Goal: Task Accomplishment & Management: Use online tool/utility

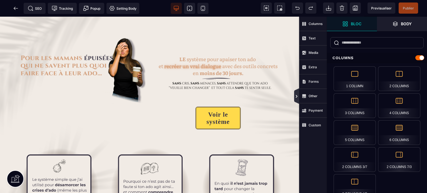
click at [294, 95] on icon at bounding box center [296, 96] width 5 height 16
click at [282, 95] on img at bounding box center [218, 69] width 129 height 72
select select
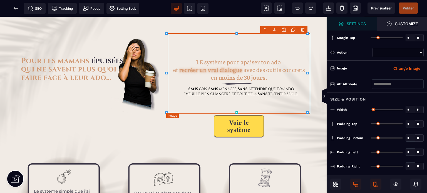
type input "*"
type input "***"
type input "*"
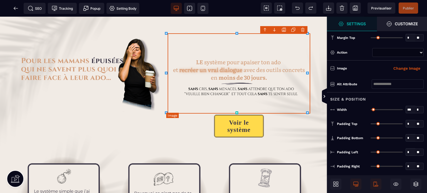
type input "*"
click at [324, 98] on icon at bounding box center [324, 96] width 4 height 4
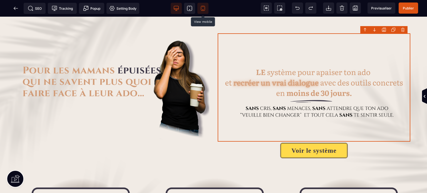
click at [201, 7] on icon at bounding box center [203, 8] width 4 height 5
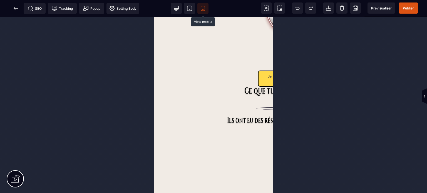
scroll to position [582, 0]
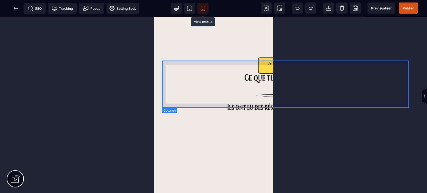
click at [164, 81] on div "Je veux découvrir ce système" at bounding box center [285, 63] width 247 height 52
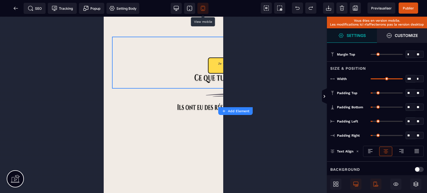
click at [418, 78] on select "* * * **" at bounding box center [419, 78] width 8 height 7
select select "**"
type input "****"
select select "**"
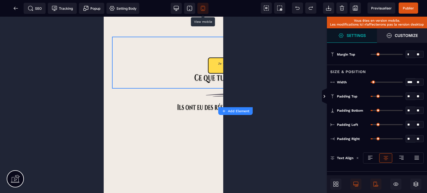
type input "*"
type input "****"
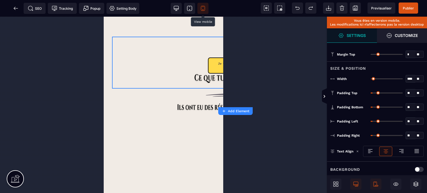
drag, startPoint x: 373, startPoint y: 76, endPoint x: 400, endPoint y: 78, distance: 27.5
click at [400, 78] on div "**** * * * **" at bounding box center [396, 79] width 53 height 8
type input "****"
click at [399, 79] on input "range" at bounding box center [386, 78] width 32 height 1
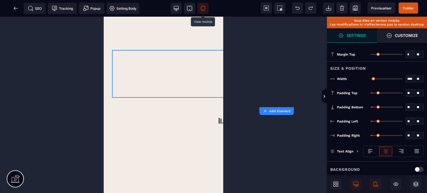
type input "***"
type input "**"
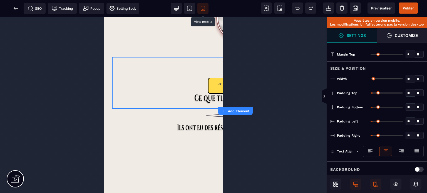
type input "*"
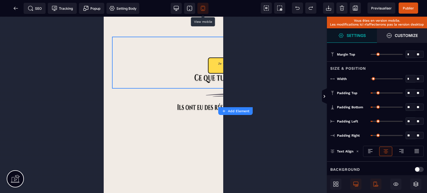
drag, startPoint x: 399, startPoint y: 79, endPoint x: 366, endPoint y: 82, distance: 33.0
type input "*"
click at [370, 79] on input "range" at bounding box center [386, 78] width 32 height 1
click at [178, 2] on div at bounding box center [191, 8] width 46 height 17
click at [178, 6] on icon at bounding box center [176, 9] width 6 height 6
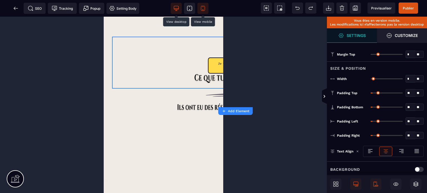
type input "****"
select select "*"
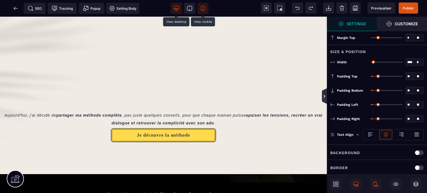
click at [324, 96] on icon at bounding box center [324, 96] width 4 height 4
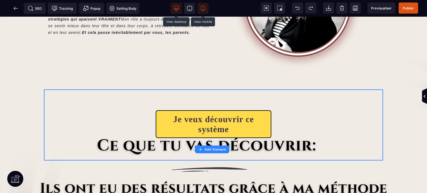
scroll to position [415, 0]
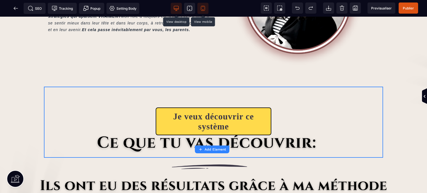
click at [201, 10] on icon at bounding box center [203, 8] width 4 height 5
select select "**"
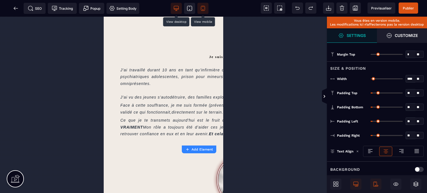
scroll to position [398, 0]
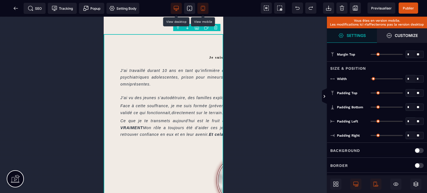
type input "*"
type input "****"
type input "**"
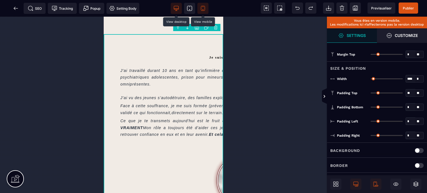
type input "**"
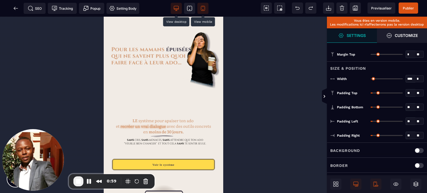
scroll to position [0, 0]
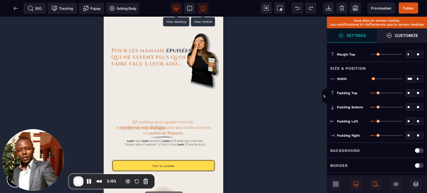
click at [176, 9] on icon at bounding box center [176, 9] width 6 height 6
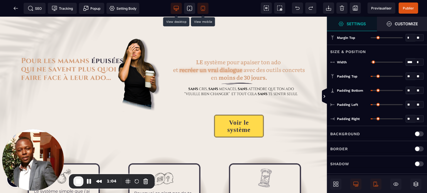
click at [201, 11] on span at bounding box center [202, 8] width 11 height 11
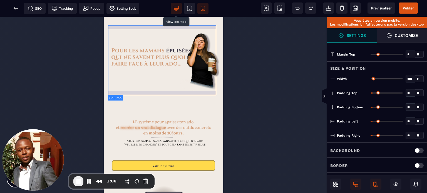
click at [149, 92] on div at bounding box center [163, 61] width 111 height 72
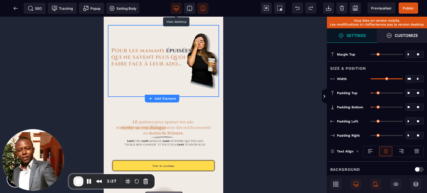
click at [77, 183] on span "End Recording" at bounding box center [78, 181] width 7 height 7
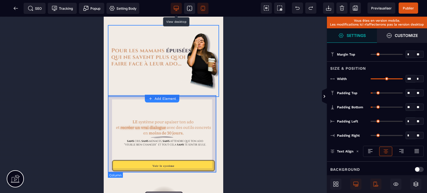
click at [110, 106] on div "Voir le système" at bounding box center [163, 136] width 111 height 79
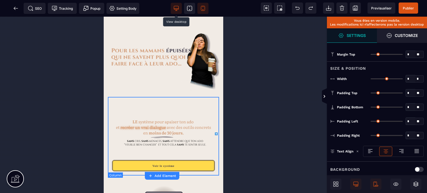
type input "*"
type input "**"
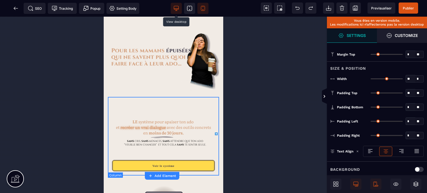
type input "**"
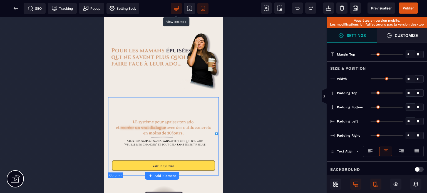
type input "**"
drag, startPoint x: 413, startPoint y: 119, endPoint x: 403, endPoint y: 121, distance: 10.5
click at [403, 121] on div "** * **" at bounding box center [396, 122] width 53 height 8
type input "*"
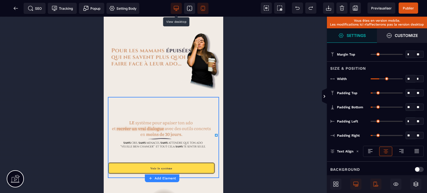
drag, startPoint x: 410, startPoint y: 134, endPoint x: 403, endPoint y: 135, distance: 6.8
click at [403, 135] on div "** * **" at bounding box center [396, 136] width 53 height 8
type input "*"
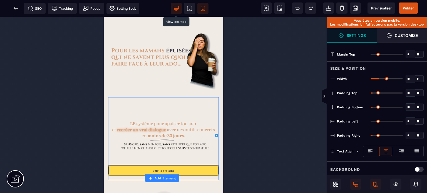
click at [380, 129] on div "Padding Right * * ** All" at bounding box center [377, 135] width 100 height 14
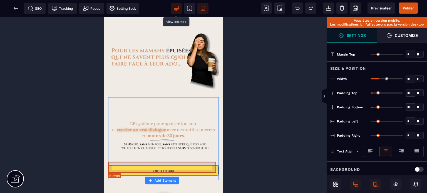
click at [153, 169] on div "Voir le système" at bounding box center [164, 170] width 22 height 3
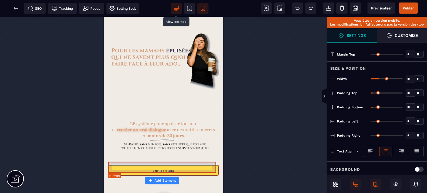
select select "********"
select select "***"
select select
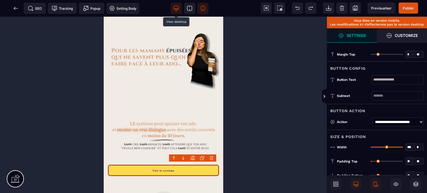
click at [375, 136] on div "Size & Position" at bounding box center [377, 135] width 100 height 10
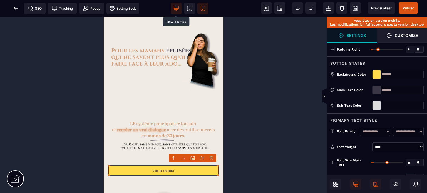
scroll to position [211, 0]
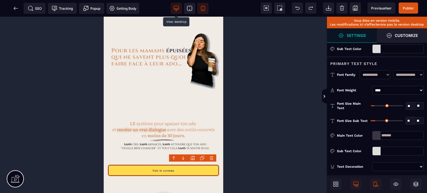
type input "**"
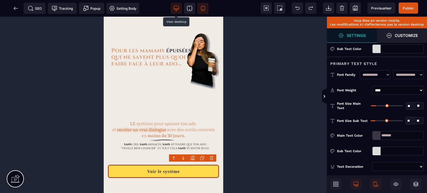
type input "**"
drag, startPoint x: 375, startPoint y: 104, endPoint x: 379, endPoint y: 104, distance: 3.9
type input "**"
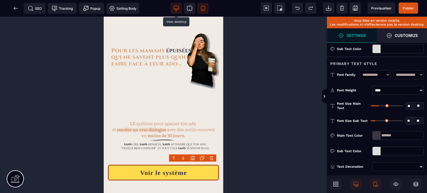
click at [379, 105] on input "range" at bounding box center [387, 105] width 32 height 1
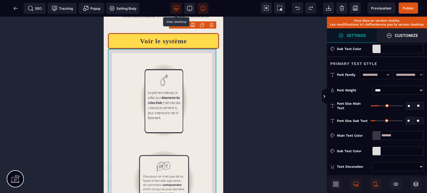
scroll to position [133, 0]
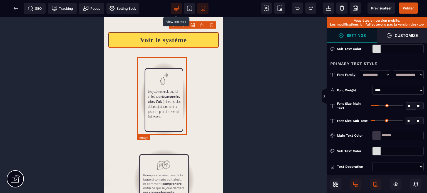
click at [144, 85] on img at bounding box center [163, 99] width 49 height 78
select select
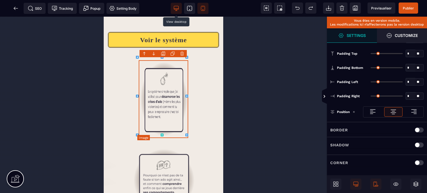
type input "*"
type input "***"
type input "**********"
type input "*"
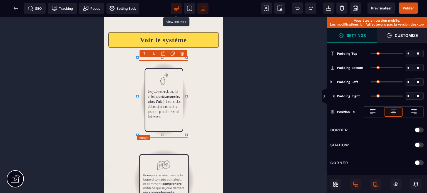
type input "*"
type input "***"
select select "**"
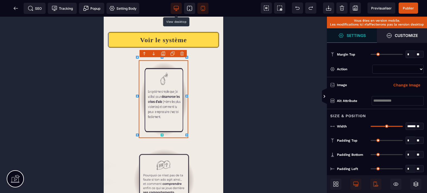
click at [416, 126] on select "* * * **" at bounding box center [419, 126] width 8 height 7
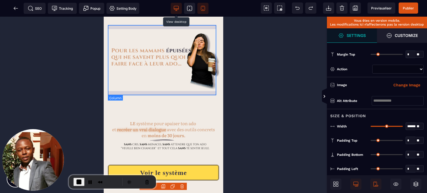
click at [174, 26] on div at bounding box center [163, 61] width 111 height 72
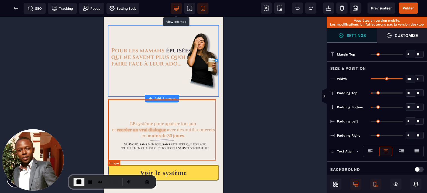
click at [166, 111] on img at bounding box center [163, 132] width 111 height 63
select select
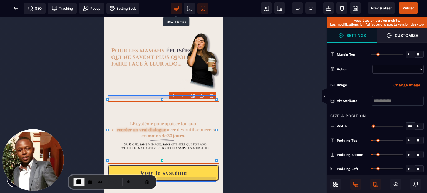
click at [126, 97] on div "Voir le système" at bounding box center [163, 141] width 111 height 88
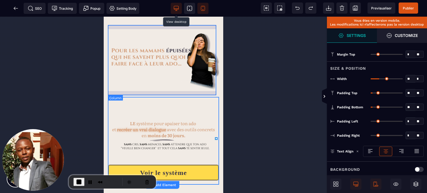
click at [116, 25] on div at bounding box center [163, 61] width 111 height 72
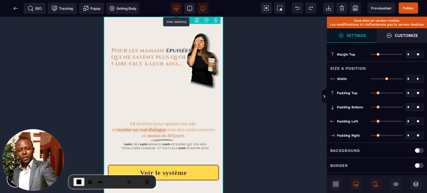
type input "*"
type input "***"
type input "**"
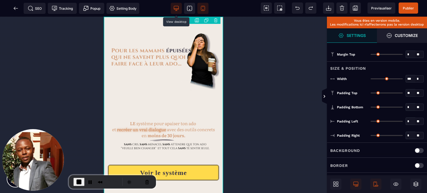
type input "**"
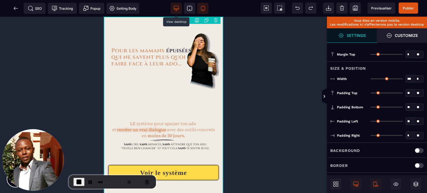
type input "**"
drag, startPoint x: 414, startPoint y: 120, endPoint x: 403, endPoint y: 122, distance: 10.5
click at [403, 122] on div "** * **" at bounding box center [396, 122] width 53 height 8
type input "*"
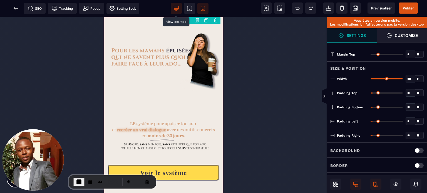
click at [400, 113] on div "Padding Bottom ** * ** All" at bounding box center [377, 107] width 100 height 14
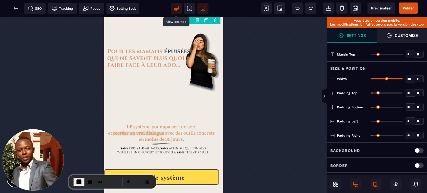
click at [174, 7] on icon at bounding box center [176, 9] width 6 height 6
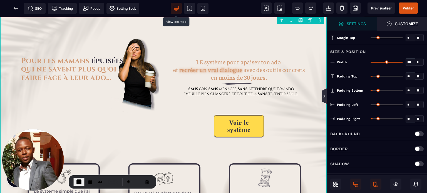
click at [324, 94] on icon at bounding box center [324, 96] width 4 height 4
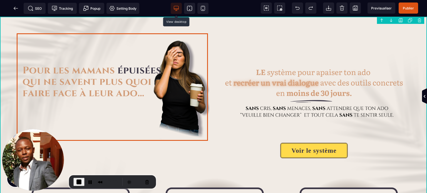
click at [146, 122] on img at bounding box center [113, 87] width 193 height 108
select select
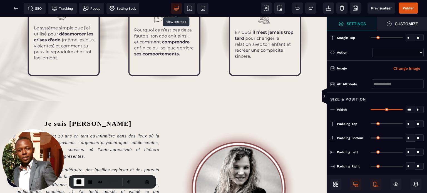
scroll to position [151, 0]
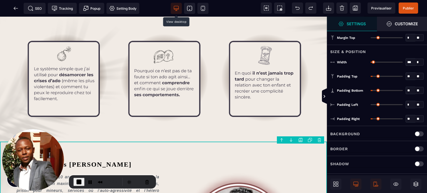
scroll to position [128, 0]
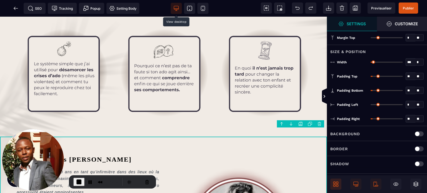
click at [340, 183] on span at bounding box center [335, 184] width 11 height 11
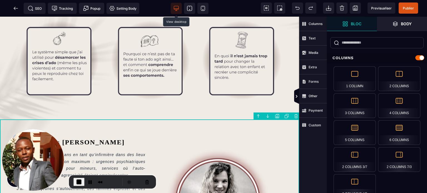
scroll to position [127, 0]
click at [314, 33] on span "Text" at bounding box center [313, 38] width 28 height 14
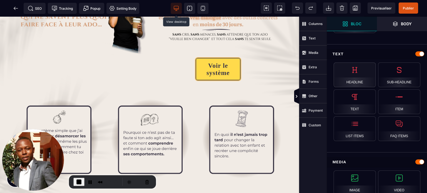
scroll to position [31, 0]
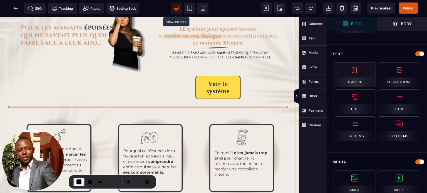
select select "***"
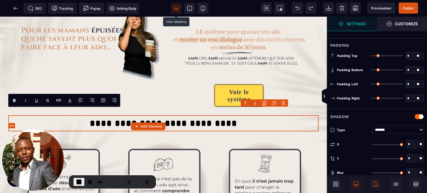
type input "*"
type input "**"
type input "*"
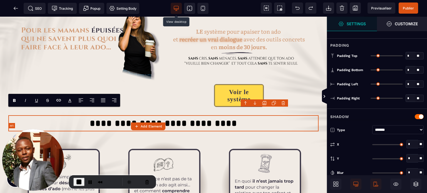
type input "**"
type input "****"
type input "**"
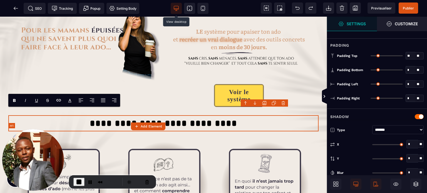
type input "**"
type input "*"
select select "***"
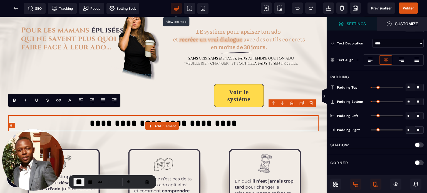
type input "**"
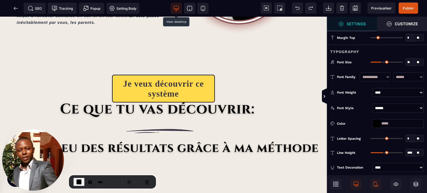
scroll to position [408, 0]
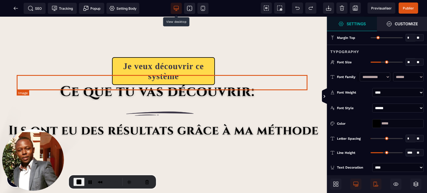
click at [125, 88] on img at bounding box center [163, 92] width 293 height 15
select select
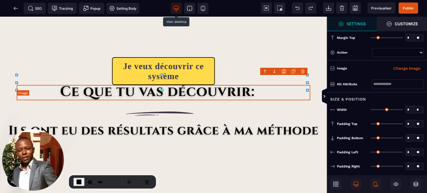
type input "*"
type input "***"
type input "*"
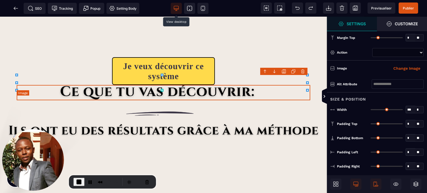
type input "*"
click at [125, 88] on img at bounding box center [163, 92] width 293 height 15
click at [117, 85] on img at bounding box center [163, 92] width 293 height 15
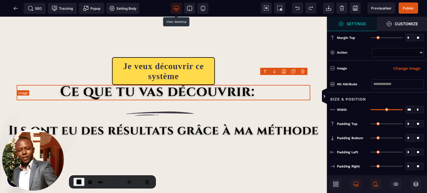
click at [117, 85] on img at bounding box center [163, 92] width 293 height 15
click at [67, 85] on img at bounding box center [163, 92] width 293 height 15
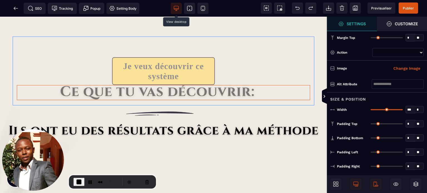
drag, startPoint x: 246, startPoint y: 85, endPoint x: 221, endPoint y: 39, distance: 52.6
click at [221, 39] on div "Je veux découvrir ce système" at bounding box center [163, 70] width 310 height 69
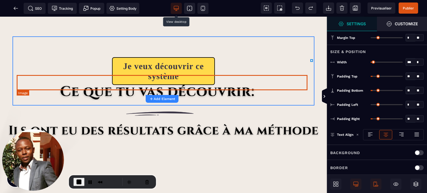
click at [151, 88] on img at bounding box center [163, 92] width 293 height 15
select select
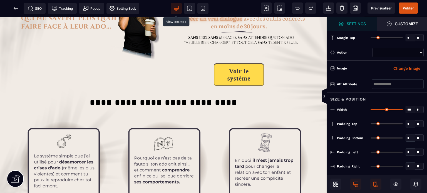
scroll to position [49, 0]
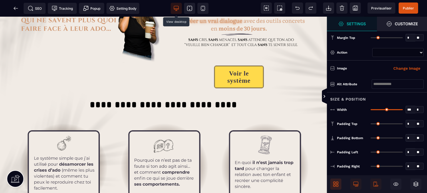
click at [338, 180] on span at bounding box center [335, 184] width 11 height 11
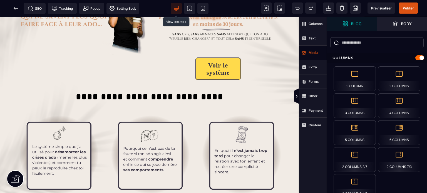
click at [311, 56] on span "Media" at bounding box center [313, 53] width 28 height 14
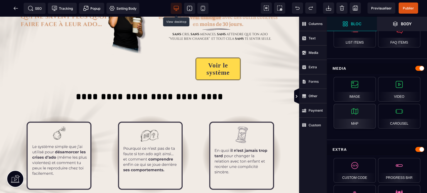
scroll to position [260, 0]
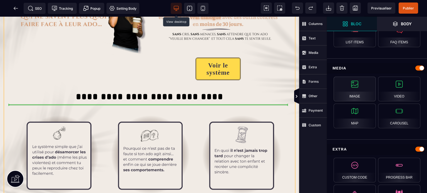
select select
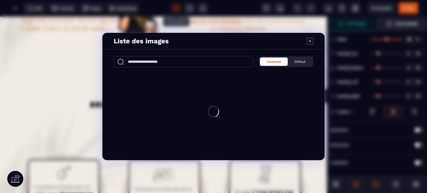
scroll to position [0, 0]
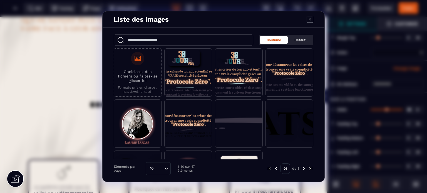
click at [158, 168] on input "Search for option" at bounding box center [159, 169] width 7 height 6
click at [163, 168] on icon "Search for option" at bounding box center [166, 169] width 6 height 6
click at [164, 164] on div "10 Loading..." at bounding box center [158, 168] width 25 height 13
click at [151, 141] on li "50" at bounding box center [158, 145] width 24 height 11
click at [317, 89] on div "Coutume Défaut Choisissez des fichiers ou faites-les glisser ici Formats pris e…" at bounding box center [214, 105] width 222 height 154
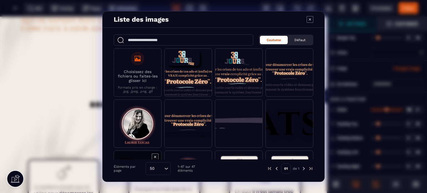
click at [134, 155] on span "Modal window" at bounding box center [137, 175] width 47 height 48
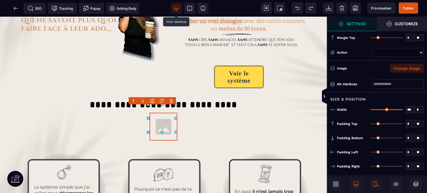
click at [408, 66] on button "Change Image" at bounding box center [407, 68] width 34 height 9
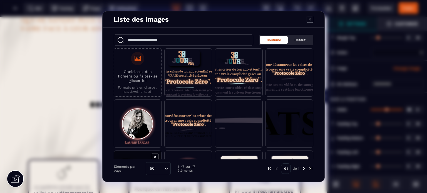
click at [142, 156] on span "Modal window" at bounding box center [137, 175] width 47 height 48
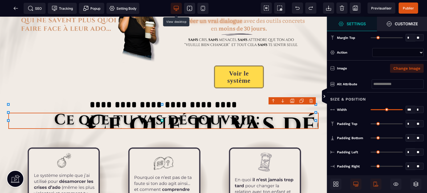
click at [407, 70] on button "Change Image" at bounding box center [407, 68] width 34 height 9
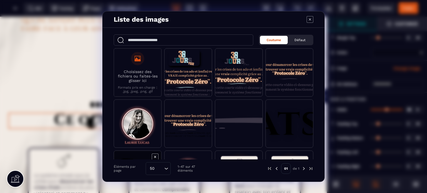
click at [133, 155] on span "Modal window" at bounding box center [137, 175] width 47 height 48
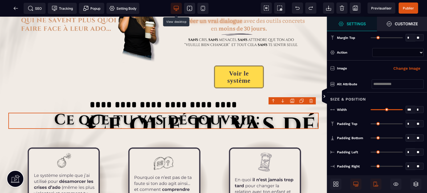
click at [310, 101] on body "B I U S A *******" at bounding box center [213, 96] width 427 height 193
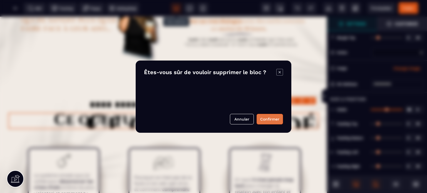
click at [265, 123] on button "Confirmer" at bounding box center [269, 119] width 26 height 11
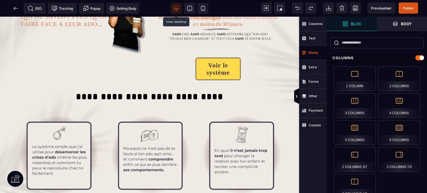
click at [315, 56] on span "Media" at bounding box center [313, 53] width 28 height 14
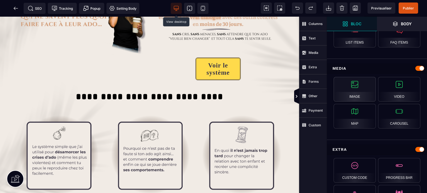
scroll to position [260, 0]
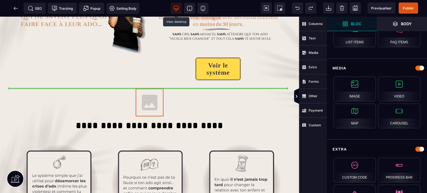
select select
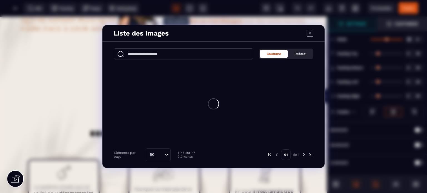
scroll to position [0, 0]
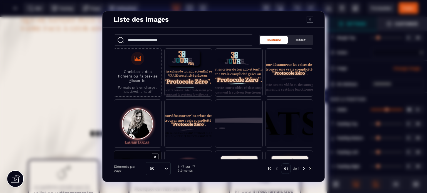
click at [134, 154] on span "Modal window" at bounding box center [137, 175] width 47 height 48
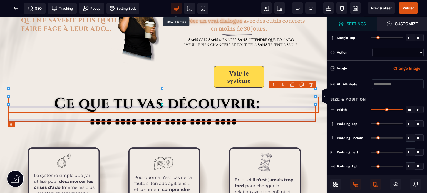
click at [142, 114] on h1 "**********" at bounding box center [163, 122] width 307 height 16
select select "***"
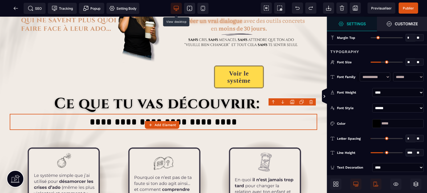
click at [312, 100] on body "B I U S A ******* Add Element" at bounding box center [213, 96] width 427 height 193
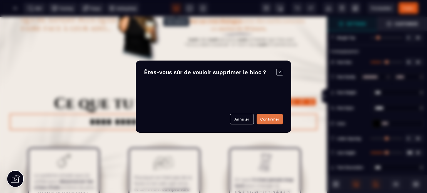
click at [267, 123] on button "Confirmer" at bounding box center [269, 119] width 26 height 11
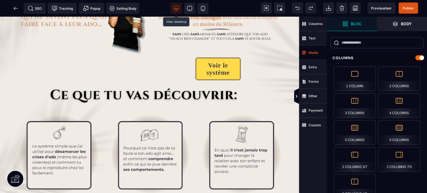
click at [315, 51] on strong "Media" at bounding box center [313, 53] width 10 height 4
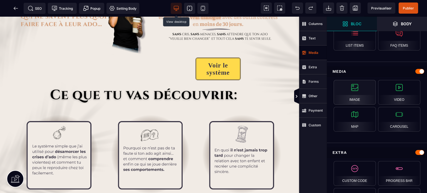
scroll to position [260, 0]
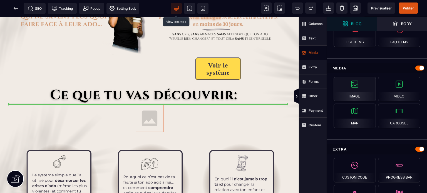
select select
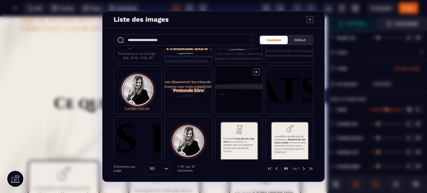
scroll to position [0, 0]
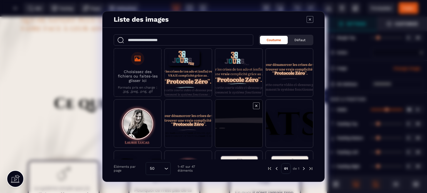
click at [223, 114] on span "Modal window" at bounding box center [238, 124] width 47 height 48
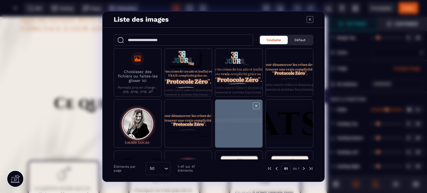
click at [223, 114] on span "Modal window" at bounding box center [238, 124] width 47 height 48
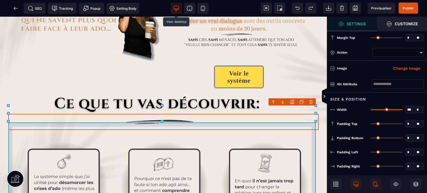
click at [202, 131] on div at bounding box center [163, 186] width 310 height 110
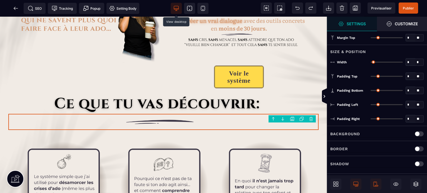
type input "*"
type input "***"
type input "**"
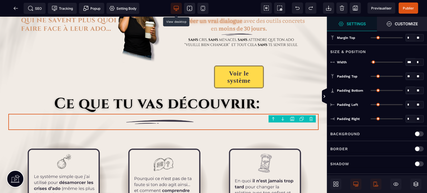
type input "**"
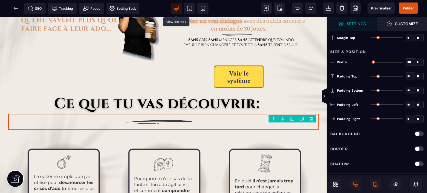
type input "**"
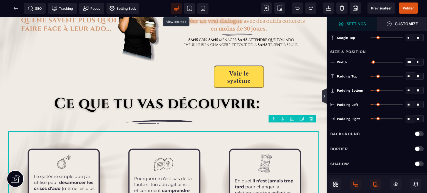
click at [323, 97] on icon at bounding box center [324, 96] width 4 height 4
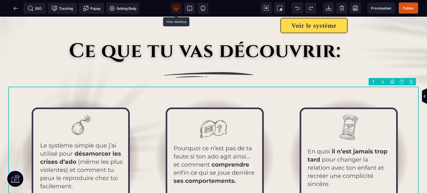
scroll to position [123, 0]
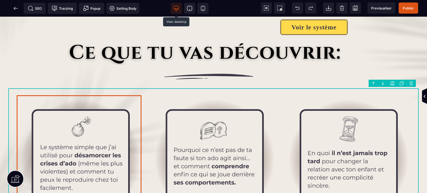
click at [127, 105] on img at bounding box center [80, 160] width 126 height 126
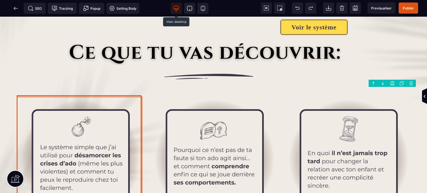
select select
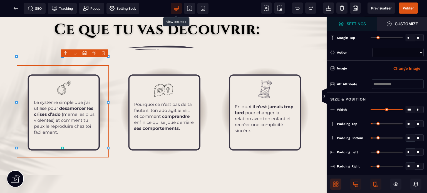
click at [335, 184] on icon at bounding box center [336, 184] width 6 height 6
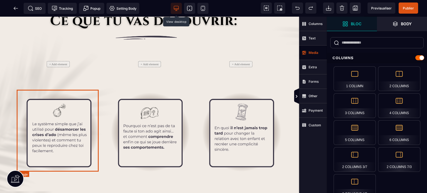
click at [38, 128] on img at bounding box center [58, 132] width 83 height 83
select select
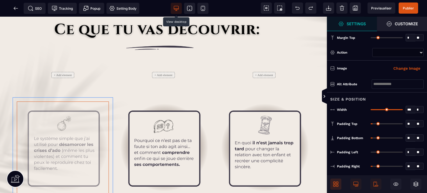
drag, startPoint x: 72, startPoint y: 118, endPoint x: 54, endPoint y: 65, distance: 55.0
click at [54, 65] on div "Voir le système + Add element + Add element + Add element" at bounding box center [163, 52] width 318 height 310
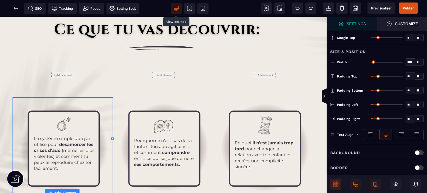
click at [336, 187] on icon at bounding box center [337, 185] width 2 height 2
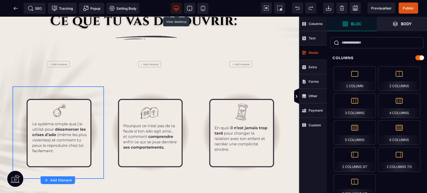
click at [313, 54] on strong "Media" at bounding box center [313, 53] width 10 height 4
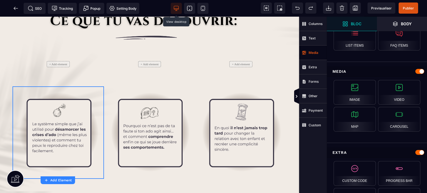
scroll to position [260, 0]
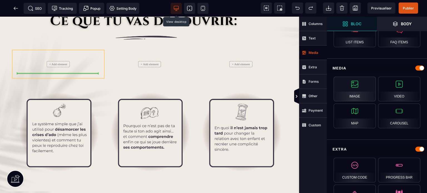
select select
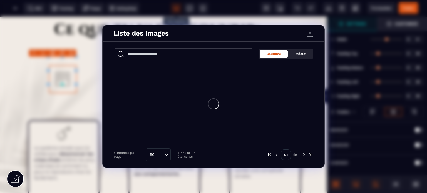
type input "*"
type input "***"
type input "*"
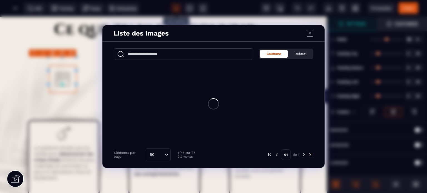
type input "*"
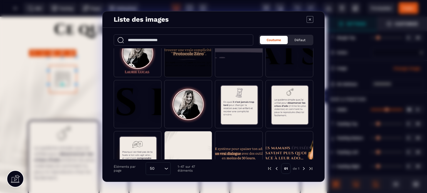
scroll to position [139, 0]
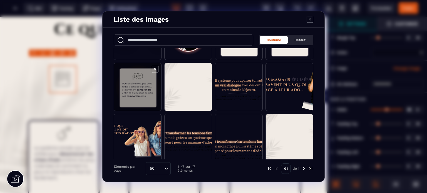
click at [134, 86] on span "Modal window" at bounding box center [137, 87] width 47 height 48
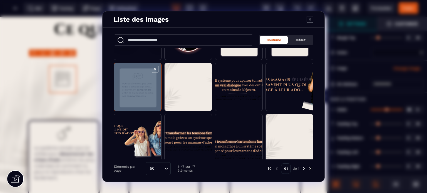
click at [134, 86] on span "Modal window" at bounding box center [137, 87] width 47 height 48
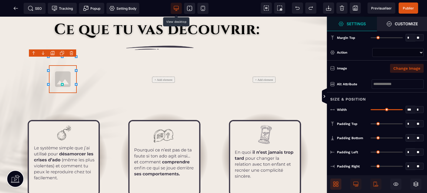
click at [415, 69] on button "Change Image" at bounding box center [407, 68] width 34 height 9
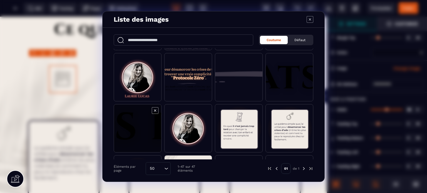
scroll to position [83, 0]
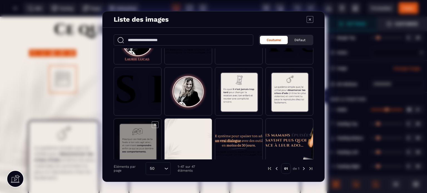
click at [140, 139] on span "Modal window" at bounding box center [137, 143] width 47 height 48
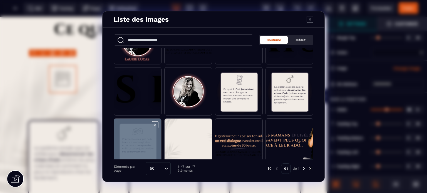
click at [140, 139] on span "Modal window" at bounding box center [137, 143] width 47 height 48
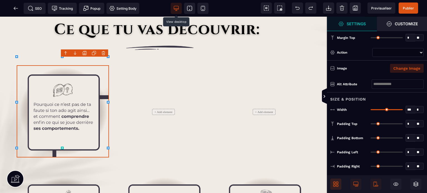
click at [408, 66] on button "Change Image" at bounding box center [407, 68] width 34 height 9
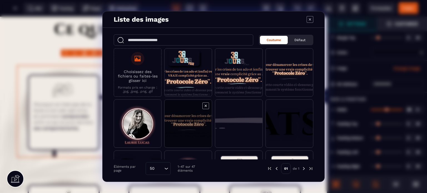
click at [198, 132] on span "Modal window" at bounding box center [187, 124] width 47 height 48
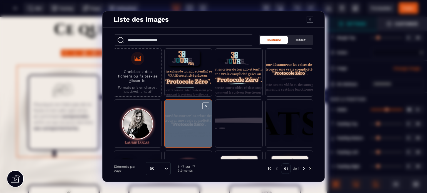
click at [198, 132] on span "Modal window" at bounding box center [187, 124] width 47 height 48
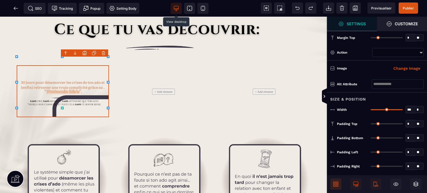
click at [101, 53] on body "B I U S A *******" at bounding box center [213, 96] width 427 height 193
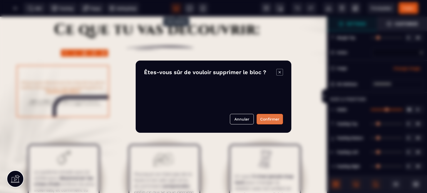
click at [275, 119] on button "Confirmer" at bounding box center [269, 119] width 26 height 11
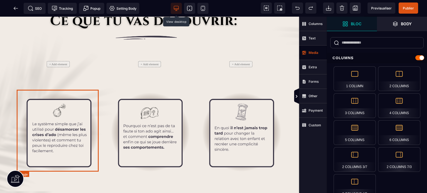
click at [45, 122] on img at bounding box center [58, 132] width 83 height 83
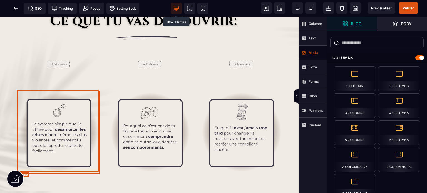
select select
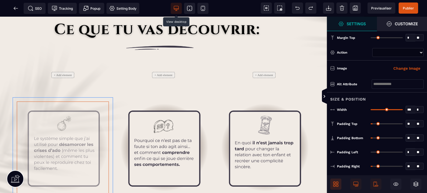
drag, startPoint x: 60, startPoint y: 108, endPoint x: 50, endPoint y: 67, distance: 41.7
click at [50, 67] on div "Voir le système + Add element + Add element + Add element" at bounding box center [163, 52] width 318 height 310
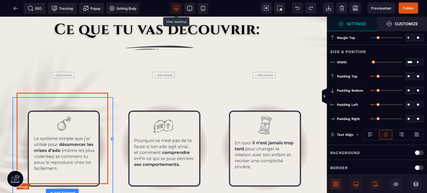
click at [52, 136] on img at bounding box center [63, 147] width 92 height 92
select select
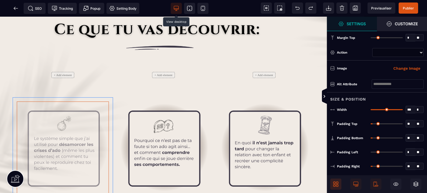
drag, startPoint x: 56, startPoint y: 117, endPoint x: 56, endPoint y: 74, distance: 43.6
click at [56, 74] on div "Voir le système + Add element + Add element + Add element" at bounding box center [163, 52] width 318 height 310
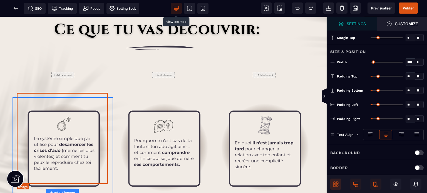
click at [56, 114] on img at bounding box center [63, 147] width 92 height 92
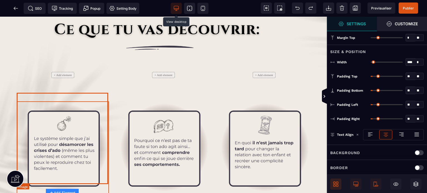
select select
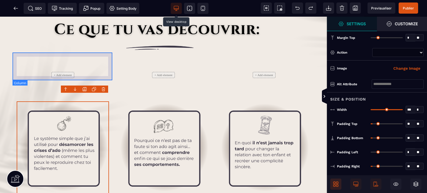
click at [61, 65] on div "+ Add element" at bounding box center [63, 74] width 92 height 19
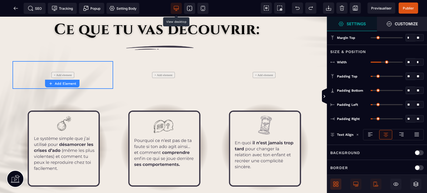
click at [338, 184] on icon at bounding box center [336, 184] width 6 height 6
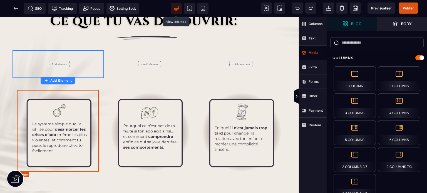
click at [88, 98] on img at bounding box center [58, 132] width 83 height 83
select select
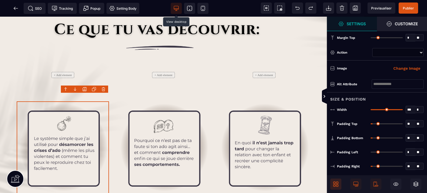
click at [66, 89] on icon at bounding box center [65, 88] width 2 height 1
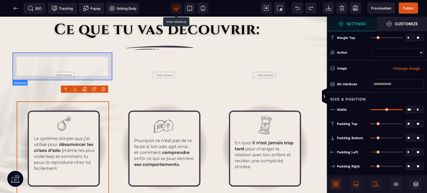
click at [63, 76] on div "+ Add element" at bounding box center [63, 75] width 101 height 28
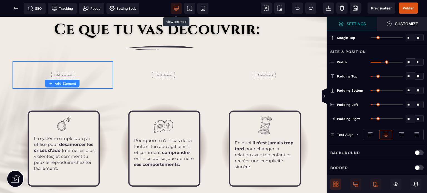
click at [336, 189] on span at bounding box center [335, 184] width 11 height 11
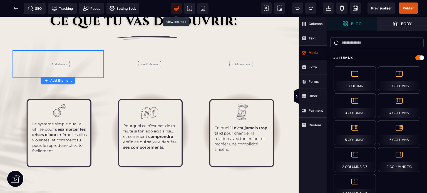
click at [316, 54] on strong "Media" at bounding box center [313, 53] width 10 height 4
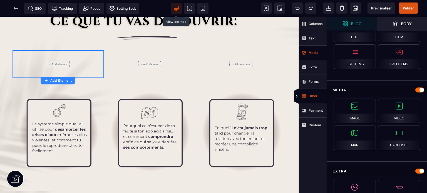
scroll to position [260, 0]
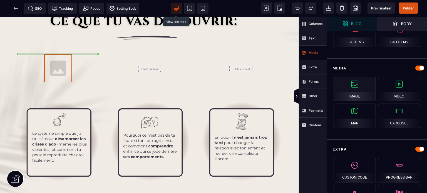
select select
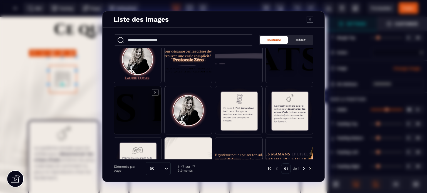
scroll to position [83, 0]
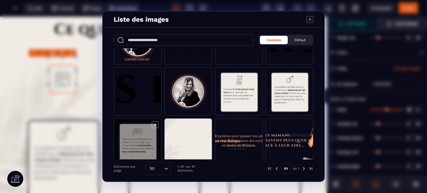
click at [137, 134] on span "Modal window" at bounding box center [137, 143] width 47 height 48
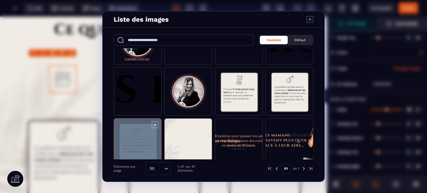
click at [137, 134] on span "Modal window" at bounding box center [137, 143] width 47 height 48
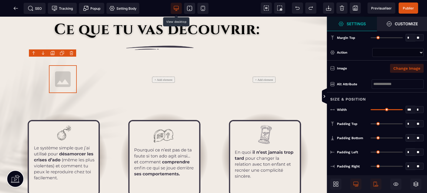
click at [410, 68] on button "Change Image" at bounding box center [407, 68] width 34 height 9
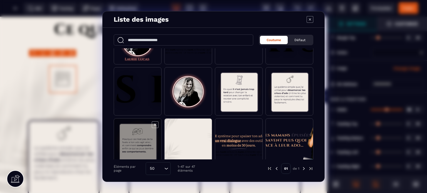
click at [148, 141] on span "Modal window" at bounding box center [137, 143] width 47 height 48
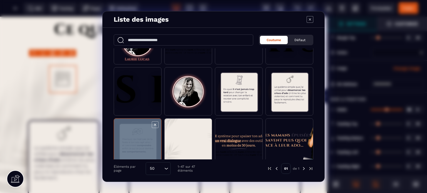
click at [148, 141] on span "Modal window" at bounding box center [137, 143] width 47 height 48
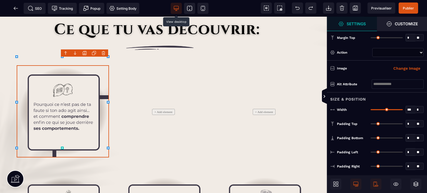
type input "**"
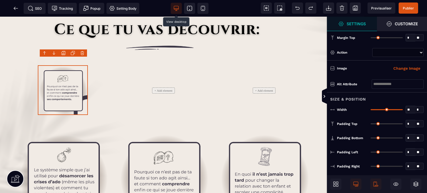
type input "**"
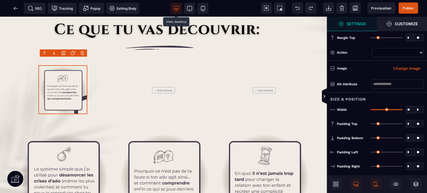
type input "**"
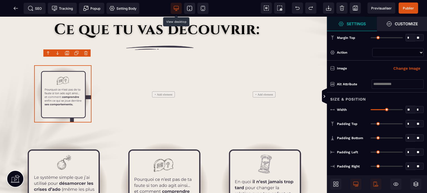
type input "**"
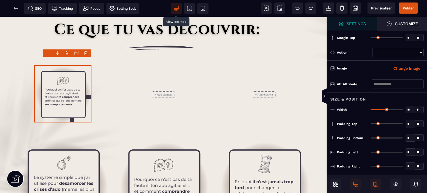
type input "**"
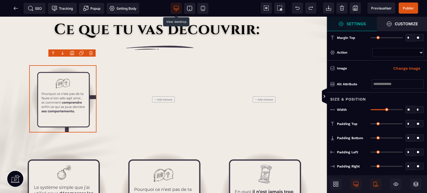
type input "**"
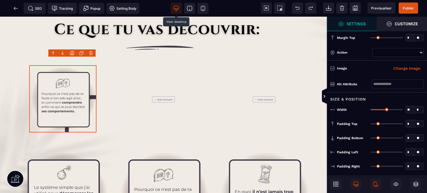
type input "**"
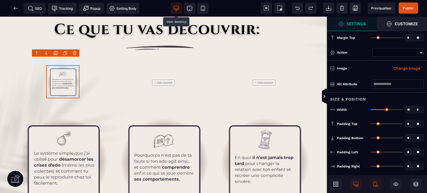
type input "**"
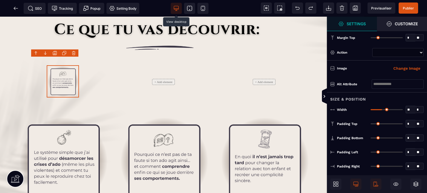
type input "**"
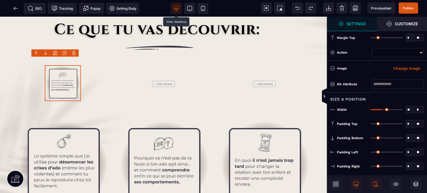
type input "**"
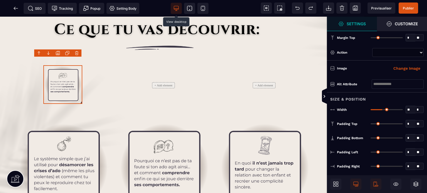
type input "**"
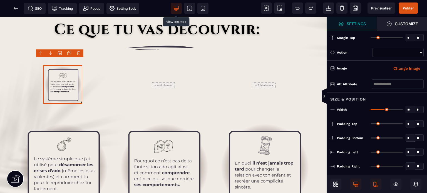
type input "**"
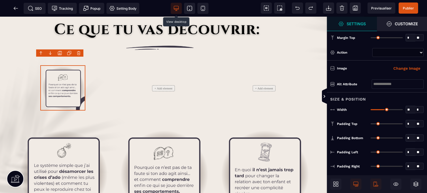
type input "**"
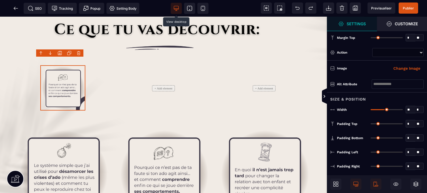
type input "**"
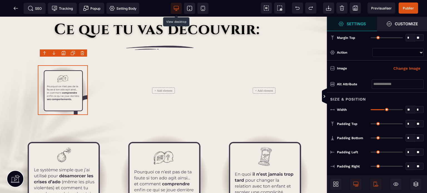
type input "**"
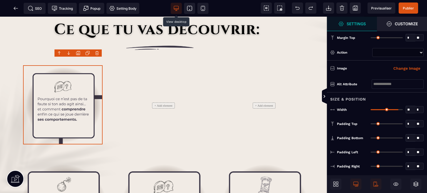
drag, startPoint x: 401, startPoint y: 108, endPoint x: 397, endPoint y: 116, distance: 9.1
click at [397, 110] on input "range" at bounding box center [386, 109] width 32 height 1
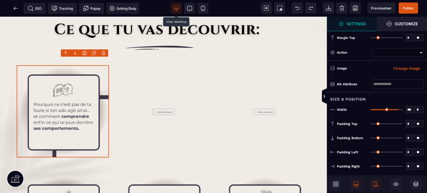
drag, startPoint x: 398, startPoint y: 108, endPoint x: 407, endPoint y: 110, distance: 9.6
click at [403, 110] on input "range" at bounding box center [386, 109] width 32 height 1
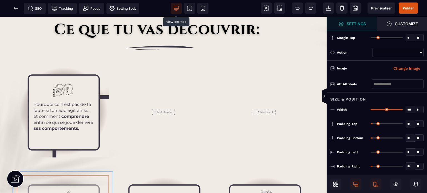
drag, startPoint x: 81, startPoint y: 172, endPoint x: 72, endPoint y: 131, distance: 42.0
click at [72, 131] on div "Voir le système + Add element + Add element" at bounding box center [163, 89] width 318 height 384
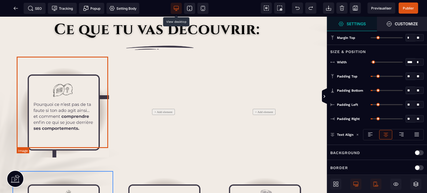
click at [78, 121] on img at bounding box center [63, 111] width 92 height 92
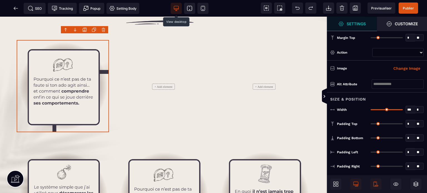
scroll to position [147, 0]
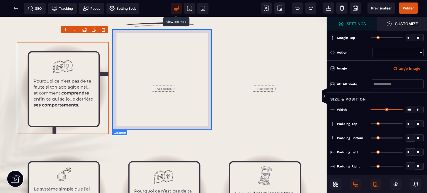
click at [113, 83] on div "+ Add element" at bounding box center [163, 89] width 101 height 102
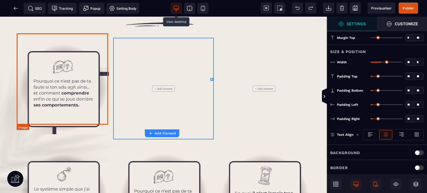
click at [91, 86] on img at bounding box center [63, 88] width 92 height 92
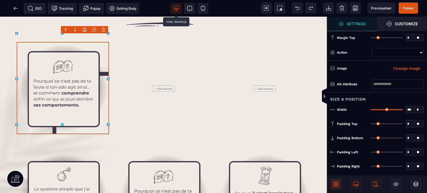
click at [338, 187] on span at bounding box center [335, 184] width 11 height 11
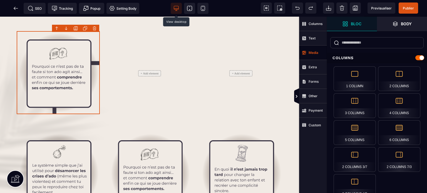
scroll to position [145, 0]
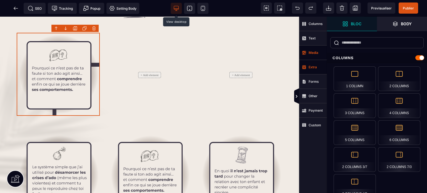
click at [318, 65] on span "Extra" at bounding box center [313, 67] width 28 height 14
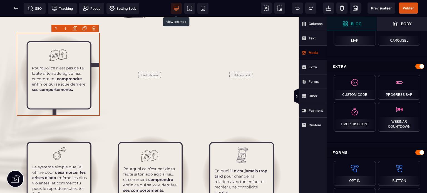
click at [316, 51] on strong "Media" at bounding box center [313, 53] width 10 height 4
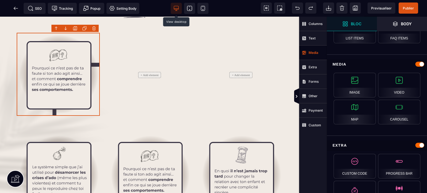
scroll to position [260, 0]
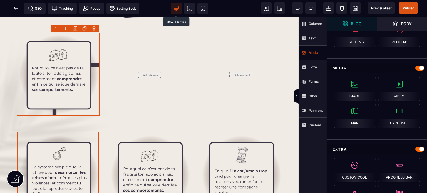
click at [76, 158] on img at bounding box center [58, 175] width 83 height 83
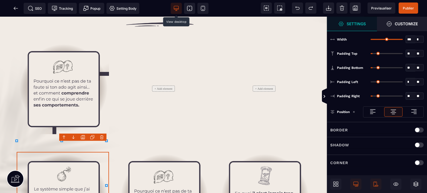
scroll to position [0, 0]
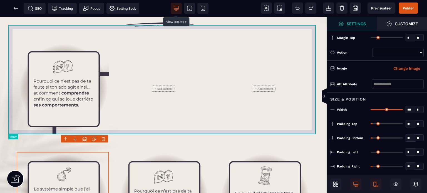
click at [207, 132] on div "+ Add element + Add element" at bounding box center [163, 89] width 310 height 110
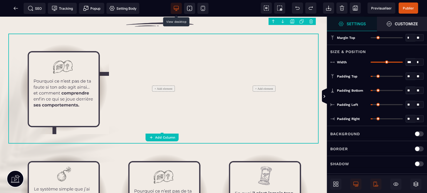
click at [311, 21] on body "B I U S A ******* Add Column" at bounding box center [213, 96] width 427 height 193
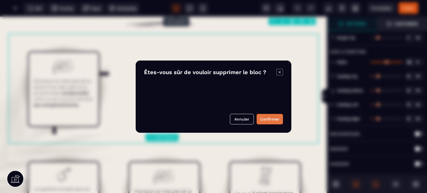
click at [265, 121] on button "Confirmer" at bounding box center [269, 119] width 26 height 11
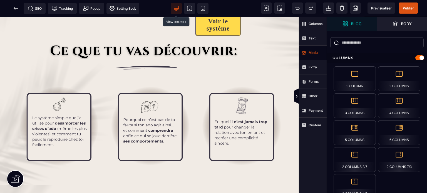
scroll to position [96, 0]
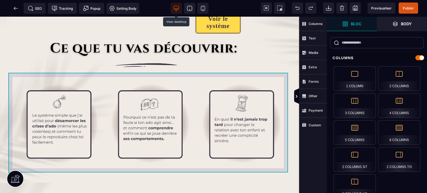
click at [171, 74] on div at bounding box center [149, 124] width 282 height 101
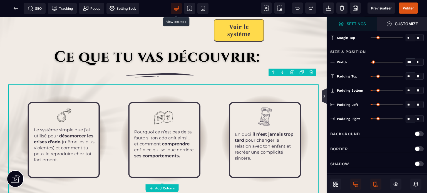
click at [324, 98] on icon at bounding box center [324, 96] width 2 height 3
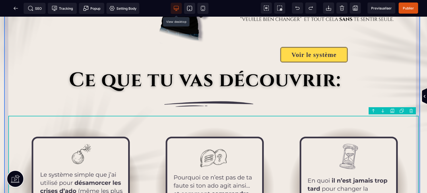
click at [4, 130] on div "Voir le système" at bounding box center [213, 94] width 418 height 338
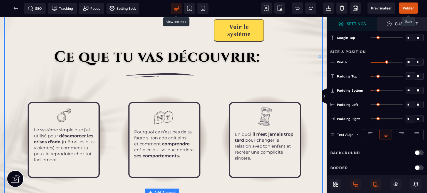
click at [410, 3] on span "Publier" at bounding box center [407, 8] width 19 height 11
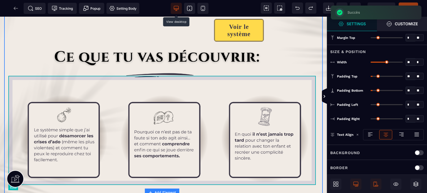
click at [92, 84] on div at bounding box center [163, 139] width 310 height 110
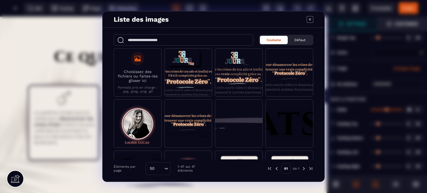
click at [311, 18] on icon "Modal window" at bounding box center [309, 19] width 7 height 7
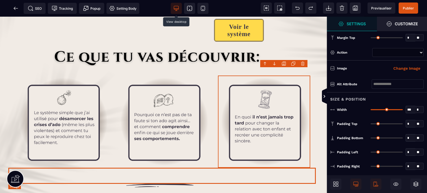
click at [77, 177] on img at bounding box center [163, 185] width 310 height 16
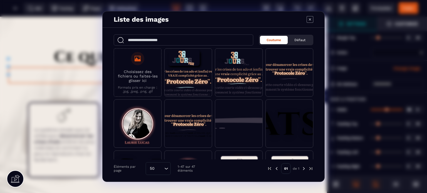
click at [308, 19] on icon "Modal window" at bounding box center [309, 19] width 7 height 7
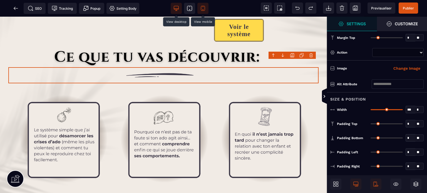
click at [201, 6] on icon at bounding box center [203, 8] width 4 height 5
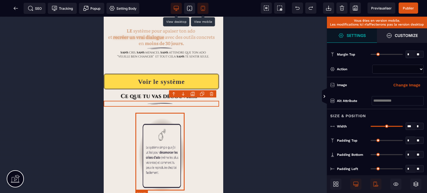
click at [141, 140] on img at bounding box center [161, 155] width 49 height 78
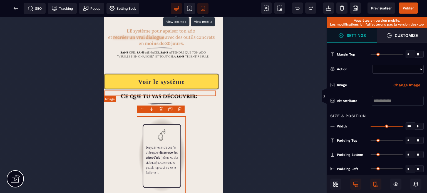
click at [132, 94] on img at bounding box center [161, 97] width 115 height 6
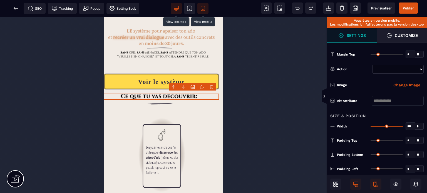
click at [407, 55] on input "*" at bounding box center [410, 54] width 9 height 6
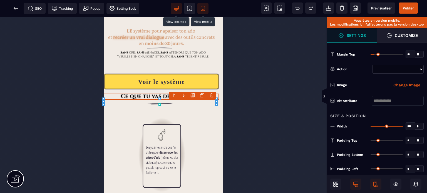
click at [392, 49] on div "Margin Top ** * ** All" at bounding box center [377, 54] width 100 height 14
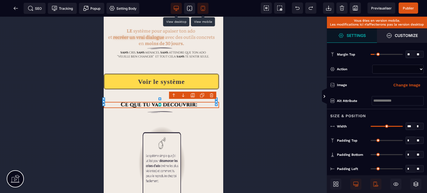
drag, startPoint x: 401, startPoint y: 126, endPoint x: 408, endPoint y: 127, distance: 7.0
click at [403, 127] on input "range" at bounding box center [386, 126] width 32 height 1
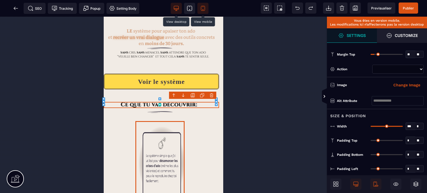
click at [171, 124] on img at bounding box center [161, 163] width 49 height 78
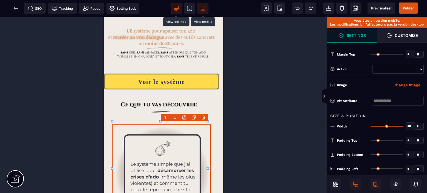
drag, startPoint x: 400, startPoint y: 125, endPoint x: 406, endPoint y: 128, distance: 6.7
click at [403, 127] on input "range" at bounding box center [386, 126] width 32 height 1
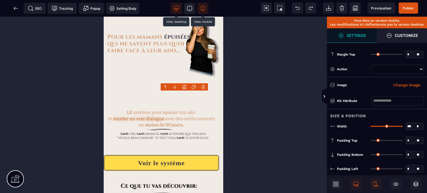
scroll to position [0, 0]
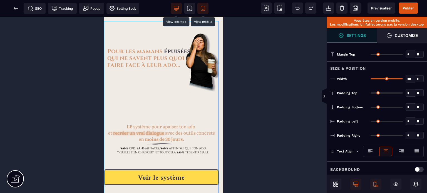
click at [408, 120] on input "*" at bounding box center [410, 121] width 9 height 6
drag, startPoint x: 408, startPoint y: 120, endPoint x: 405, endPoint y: 122, distance: 4.0
click at [405, 122] on div "* * **" at bounding box center [396, 122] width 53 height 8
click at [407, 133] on input "*" at bounding box center [410, 136] width 9 height 6
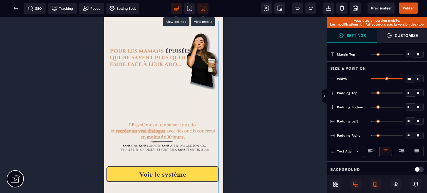
click at [396, 128] on div "Padding Right ** * ** All" at bounding box center [377, 135] width 100 height 14
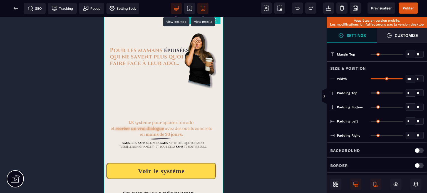
drag, startPoint x: 372, startPoint y: 121, endPoint x: 356, endPoint y: 125, distance: 16.5
click at [370, 122] on input "range" at bounding box center [386, 121] width 32 height 1
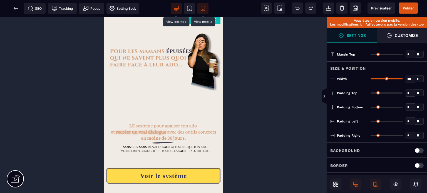
drag, startPoint x: 371, startPoint y: 135, endPoint x: 356, endPoint y: 137, distance: 14.9
click at [370, 136] on input "range" at bounding box center [386, 135] width 32 height 1
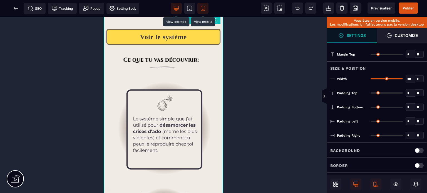
scroll to position [157, 0]
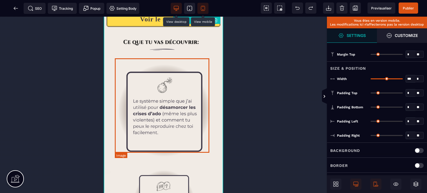
click at [146, 93] on img at bounding box center [163, 110] width 97 height 97
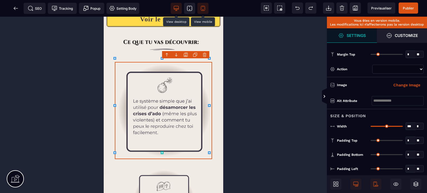
drag, startPoint x: 400, startPoint y: 126, endPoint x: 415, endPoint y: 126, distance: 15.0
click at [403, 126] on input "range" at bounding box center [386, 126] width 32 height 1
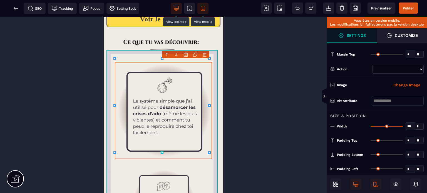
click at [110, 113] on div at bounding box center [163, 188] width 114 height 268
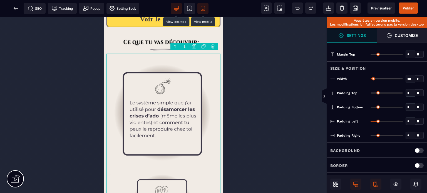
drag, startPoint x: 373, startPoint y: 119, endPoint x: 358, endPoint y: 121, distance: 15.7
click at [370, 121] on input "range" at bounding box center [386, 121] width 32 height 1
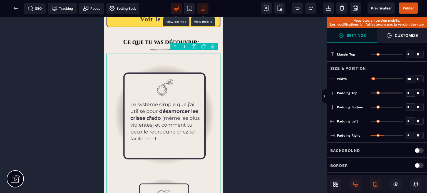
drag, startPoint x: 372, startPoint y: 133, endPoint x: 353, endPoint y: 137, distance: 19.6
click at [370, 136] on input "range" at bounding box center [386, 135] width 32 height 1
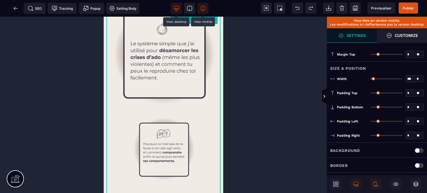
scroll to position [226, 0]
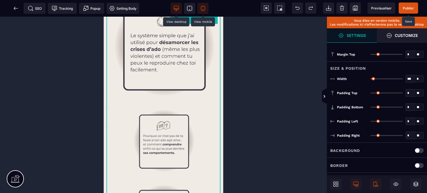
click at [408, 6] on span "Publier" at bounding box center [408, 8] width 11 height 4
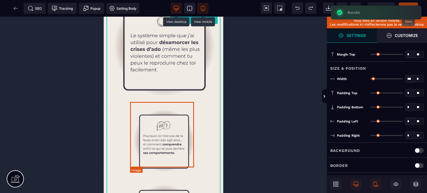
click at [138, 112] on img at bounding box center [163, 141] width 64 height 66
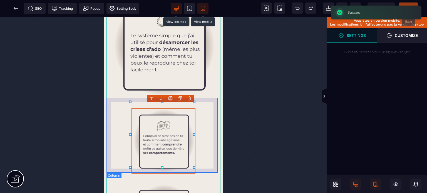
click at [128, 115] on div at bounding box center [163, 141] width 114 height 75
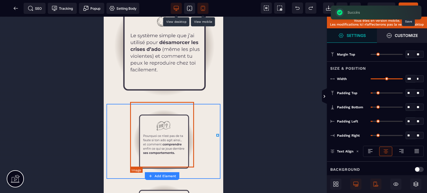
click at [133, 116] on img at bounding box center [163, 141] width 64 height 66
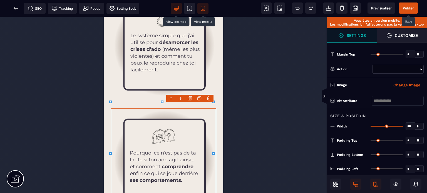
drag, startPoint x: 401, startPoint y: 125, endPoint x: 412, endPoint y: 129, distance: 11.2
click at [403, 127] on input "range" at bounding box center [386, 126] width 32 height 1
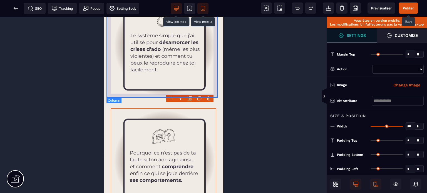
click at [108, 88] on div at bounding box center [163, 46] width 114 height 115
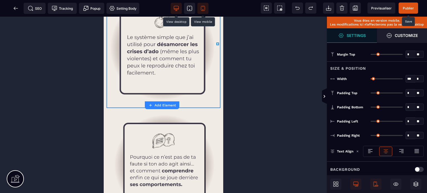
drag, startPoint x: 373, startPoint y: 119, endPoint x: 359, endPoint y: 122, distance: 13.9
click at [370, 122] on input "range" at bounding box center [386, 121] width 32 height 1
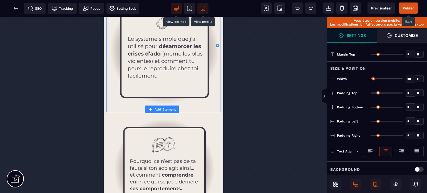
drag, startPoint x: 371, startPoint y: 134, endPoint x: 365, endPoint y: 138, distance: 7.8
click at [370, 136] on input "range" at bounding box center [386, 135] width 32 height 1
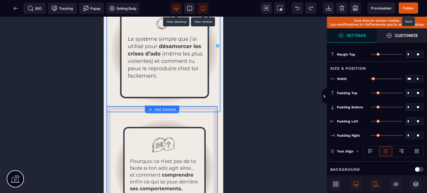
click at [215, 125] on div at bounding box center [163, 169] width 114 height 115
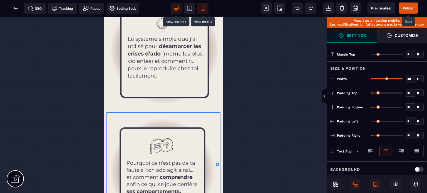
drag, startPoint x: 373, startPoint y: 119, endPoint x: 362, endPoint y: 122, distance: 10.9
click at [370, 122] on input "range" at bounding box center [386, 121] width 32 height 1
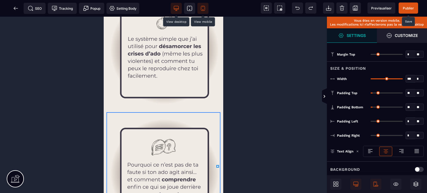
drag, startPoint x: 375, startPoint y: 134, endPoint x: 360, endPoint y: 136, distance: 14.3
click at [370, 136] on input "range" at bounding box center [386, 135] width 32 height 1
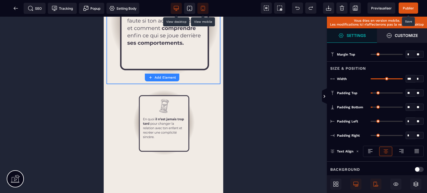
scroll to position [381, 0]
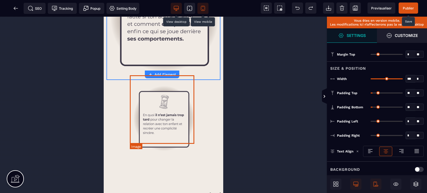
click at [135, 109] on img at bounding box center [163, 118] width 65 height 69
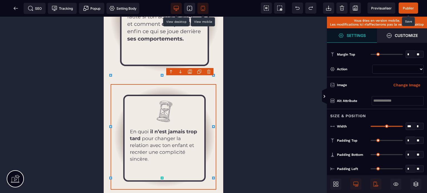
drag, startPoint x: 401, startPoint y: 126, endPoint x: 417, endPoint y: 132, distance: 17.8
click at [403, 127] on input "range" at bounding box center [386, 126] width 32 height 1
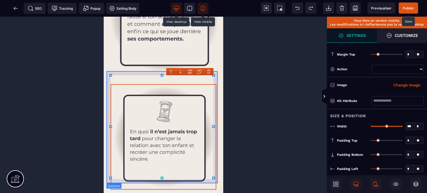
click at [107, 97] on div at bounding box center [163, 137] width 114 height 115
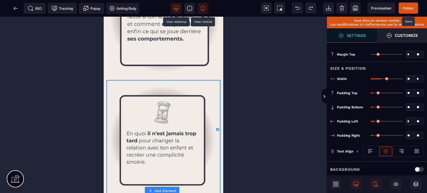
drag, startPoint x: 373, startPoint y: 119, endPoint x: 365, endPoint y: 120, distance: 7.8
click at [370, 121] on input "range" at bounding box center [386, 121] width 32 height 1
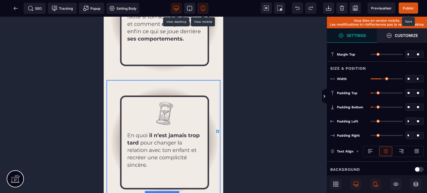
drag, startPoint x: 375, startPoint y: 134, endPoint x: 363, endPoint y: 135, distance: 12.3
click at [370, 135] on input "range" at bounding box center [386, 135] width 32 height 1
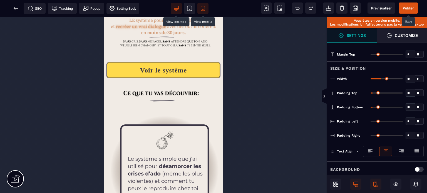
scroll to position [116, 0]
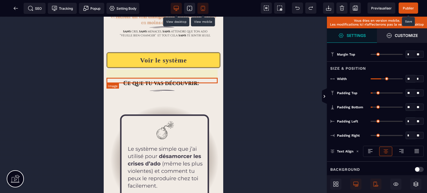
click at [139, 81] on img at bounding box center [163, 84] width 114 height 6
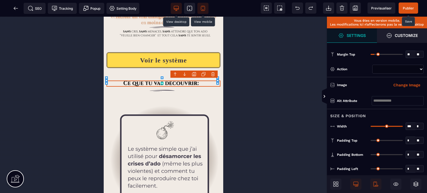
click at [347, 128] on div "Width *** * * * ** All" at bounding box center [376, 127] width 93 height 8
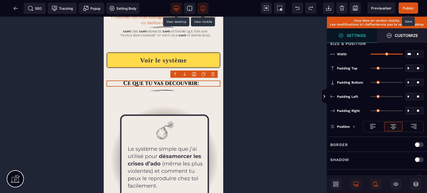
scroll to position [84, 0]
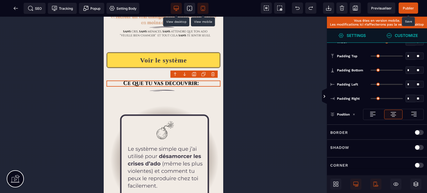
click at [396, 39] on span "Customize" at bounding box center [402, 35] width 50 height 14
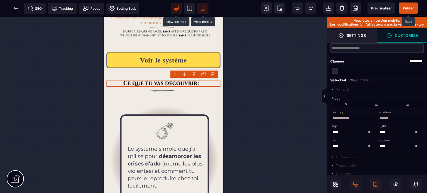
scroll to position [17, 0]
click at [337, 88] on div "General" at bounding box center [342, 90] width 13 height 4
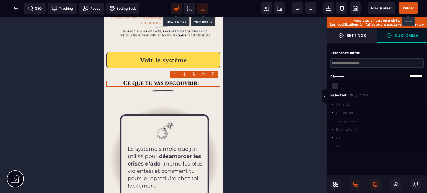
scroll to position [0, 0]
click at [345, 114] on div "Dimension" at bounding box center [345, 113] width 18 height 4
click at [360, 138] on div "Max width" at bounding box center [352, 136] width 43 height 4
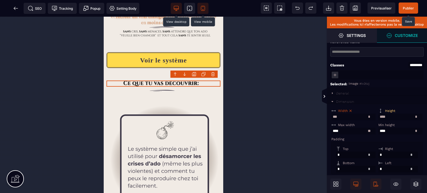
drag, startPoint x: 392, startPoint y: 120, endPoint x: 379, endPoint y: 119, distance: 13.1
click at [379, 119] on input "****" at bounding box center [400, 117] width 44 height 7
click at [407, 109] on div "Height ** * ** * ** *** ** **" at bounding box center [400, 114] width 47 height 13
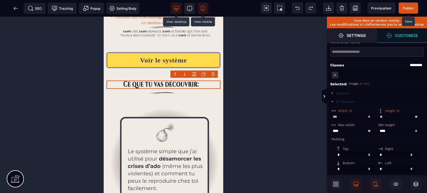
click at [382, 119] on input "**" at bounding box center [400, 117] width 44 height 7
click at [398, 112] on icon at bounding box center [398, 111] width 4 height 4
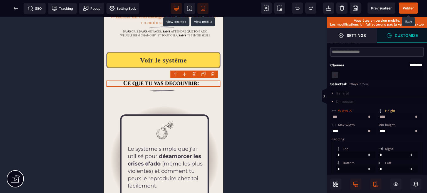
click at [385, 118] on input "****" at bounding box center [400, 117] width 44 height 7
drag, startPoint x: 395, startPoint y: 118, endPoint x: 375, endPoint y: 119, distance: 20.0
click at [375, 119] on div "Width *** * ** * ** *** ** ** Width * ** * Height **** * ** * ** *** ** ** Max …" at bounding box center [377, 188] width 100 height 168
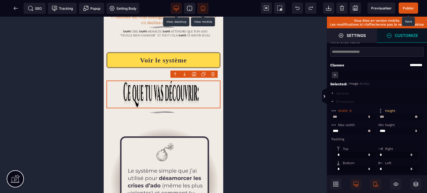
click at [413, 114] on select "* ** * ** *** ** **" at bounding box center [415, 117] width 7 height 6
drag, startPoint x: 389, startPoint y: 118, endPoint x: 378, endPoint y: 118, distance: 11.1
click at [378, 118] on div "Height *** * ** * ** *** ** **" at bounding box center [400, 114] width 47 height 13
click at [370, 106] on div "Width *** * ** * ** *** ** ** Width * ** * Height ** * ** * ** *** ** ** Max wi…" at bounding box center [377, 188] width 100 height 168
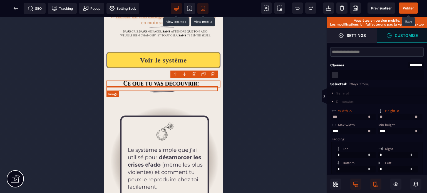
click at [151, 91] on img at bounding box center [163, 92] width 114 height 6
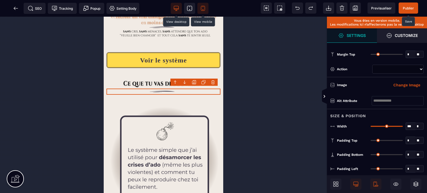
click at [399, 124] on div "*** * * * **" at bounding box center [396, 127] width 53 height 8
drag, startPoint x: 400, startPoint y: 125, endPoint x: 410, endPoint y: 131, distance: 12.0
click at [403, 127] on input "range" at bounding box center [386, 126] width 32 height 1
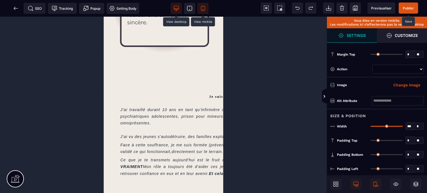
scroll to position [538, 0]
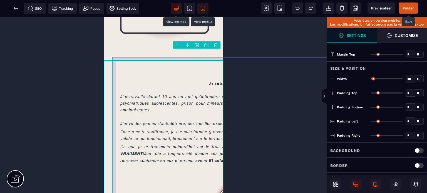
click at [118, 69] on div "Je suis [PERSON_NAME] J’[PERSON_NAME] [PERSON_NAME] 10 ans en tant qu’infirmièr…" at bounding box center [235, 158] width 247 height 178
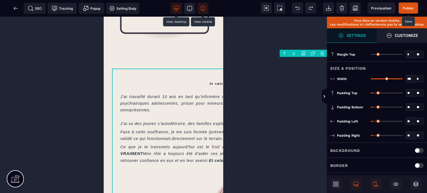
drag, startPoint x: 400, startPoint y: 78, endPoint x: 427, endPoint y: 78, distance: 26.1
click at [403, 78] on input "range" at bounding box center [386, 78] width 32 height 1
click at [419, 76] on select "* * * **" at bounding box center [419, 78] width 8 height 7
click at [382, 77] on div "**** * * * **" at bounding box center [396, 79] width 53 height 8
click at [382, 81] on div "**** * * * **" at bounding box center [396, 79] width 53 height 8
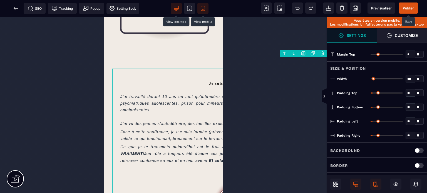
click at [382, 79] on input "range" at bounding box center [386, 78] width 32 height 1
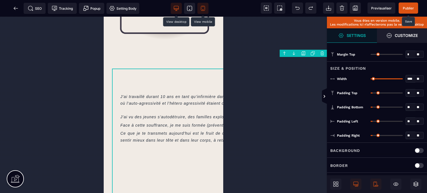
drag, startPoint x: 382, startPoint y: 79, endPoint x: 408, endPoint y: 78, distance: 26.4
click at [403, 78] on input "range" at bounding box center [386, 78] width 32 height 1
click at [415, 78] on select "* * * **" at bounding box center [419, 78] width 8 height 7
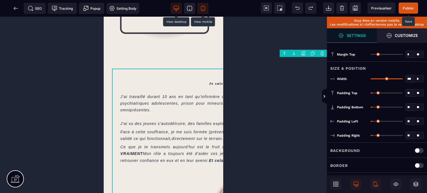
drag, startPoint x: 372, startPoint y: 78, endPoint x: 423, endPoint y: 75, distance: 51.2
click at [403, 78] on input "range" at bounding box center [386, 78] width 32 height 1
click at [175, 6] on icon at bounding box center [176, 9] width 6 height 6
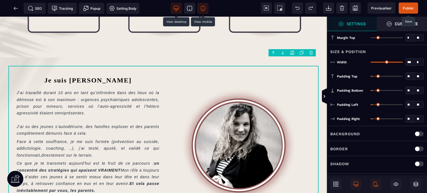
scroll to position [212, 0]
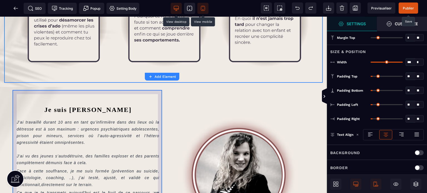
click at [125, 99] on div "Je suis [PERSON_NAME] J’[PERSON_NAME] [PERSON_NAME] 10 ans en tant qu’infirmièr…" at bounding box center [88, 173] width 151 height 148
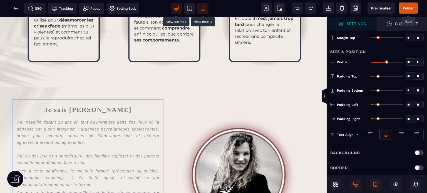
drag, startPoint x: 127, startPoint y: 92, endPoint x: 115, endPoint y: 63, distance: 31.8
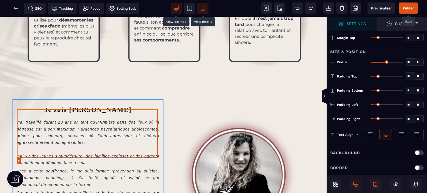
click at [39, 119] on p "J’ai travaillé durant 10 ans en tant qu’infirmière dans des lieux où la détress…" at bounding box center [88, 143] width 143 height 49
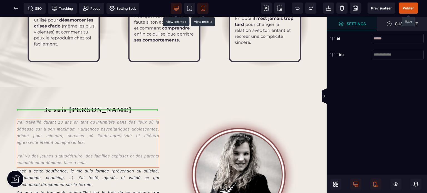
drag, startPoint x: 39, startPoint y: 116, endPoint x: 38, endPoint y: 121, distance: 4.3
click at [38, 121] on span "J’ai travaillé [PERSON_NAME] 10 ans en tant qu’infirmière dans des lieux où la …" at bounding box center [88, 173] width 143 height 109
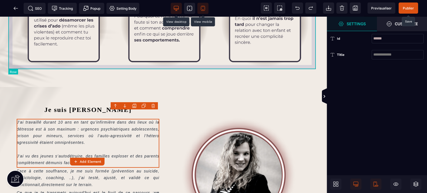
click at [44, 66] on div at bounding box center [163, 24] width 310 height 110
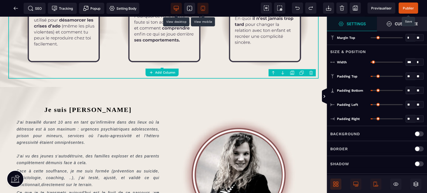
click at [334, 183] on icon at bounding box center [334, 183] width 2 height 2
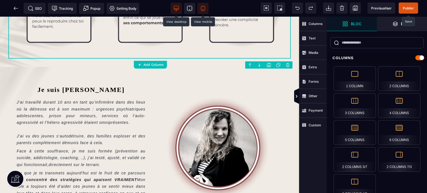
scroll to position [209, 0]
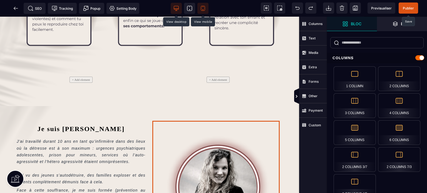
click at [200, 144] on img at bounding box center [218, 187] width 129 height 129
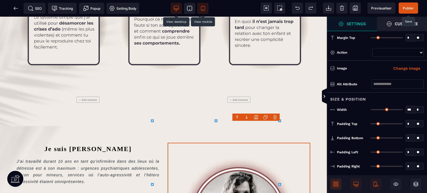
scroll to position [212, 0]
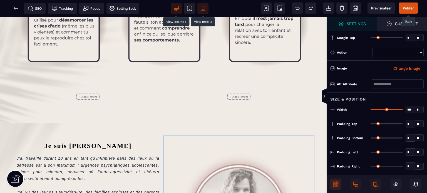
drag, startPoint x: 232, startPoint y: 160, endPoint x: 227, endPoint y: 97, distance: 63.0
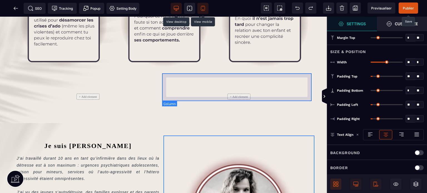
click at [237, 90] on div "+ Add element" at bounding box center [239, 96] width 143 height 19
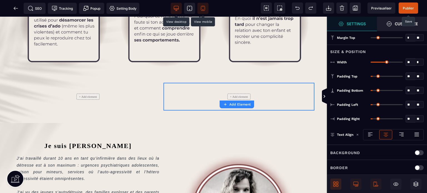
click at [338, 182] on icon at bounding box center [337, 183] width 2 height 2
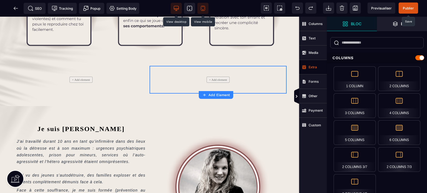
click at [320, 68] on span "Extra" at bounding box center [313, 67] width 28 height 14
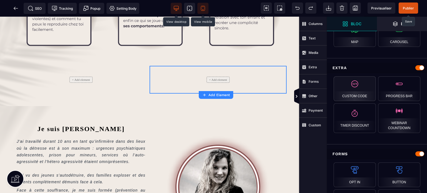
scroll to position [343, 0]
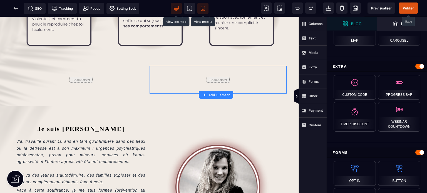
click at [342, 61] on div "Extra" at bounding box center [377, 66] width 100 height 10
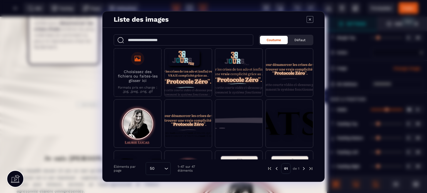
scroll to position [212, 0]
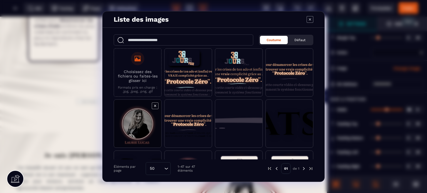
click at [133, 126] on span "Modal window" at bounding box center [137, 124] width 47 height 48
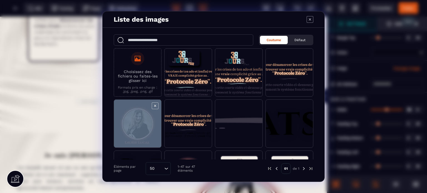
click at [133, 126] on span "Modal window" at bounding box center [137, 124] width 47 height 48
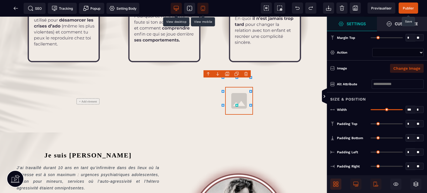
click at [404, 68] on button "Change Image" at bounding box center [407, 68] width 34 height 9
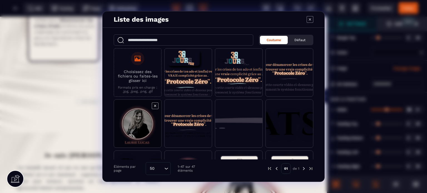
click at [133, 123] on span "Modal window" at bounding box center [137, 124] width 47 height 48
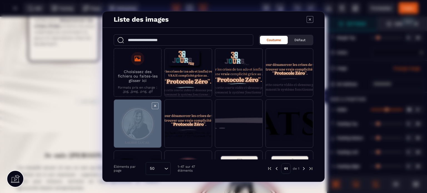
click at [133, 123] on span "Modal window" at bounding box center [137, 124] width 47 height 48
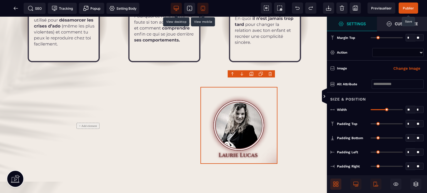
drag, startPoint x: 401, startPoint y: 109, endPoint x: 388, endPoint y: 102, distance: 15.3
click at [388, 109] on input "range" at bounding box center [386, 109] width 32 height 1
click at [324, 95] on icon at bounding box center [324, 96] width 4 height 4
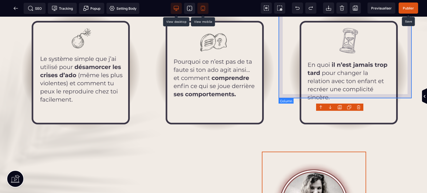
scroll to position [250, 0]
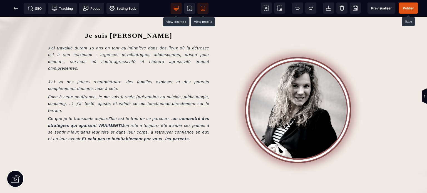
drag, startPoint x: 425, startPoint y: 59, endPoint x: 427, endPoint y: 109, distance: 50.0
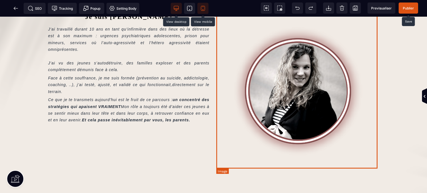
click at [280, 97] on img at bounding box center [298, 91] width 161 height 161
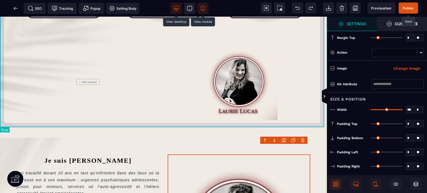
scroll to position [256, 0]
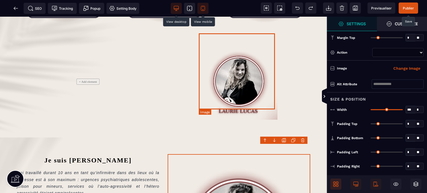
click at [227, 101] on img at bounding box center [238, 81] width 77 height 77
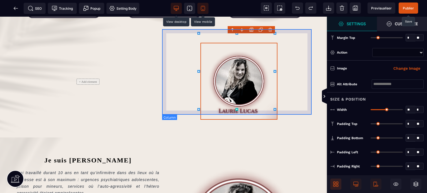
click at [213, 114] on div at bounding box center [238, 82] width 151 height 86
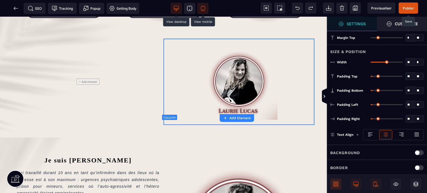
click at [212, 109] on div at bounding box center [238, 82] width 151 height 86
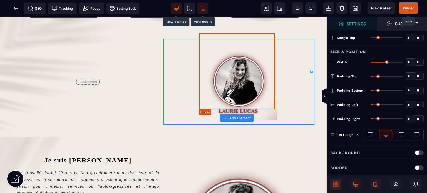
click at [211, 104] on img at bounding box center [238, 81] width 77 height 77
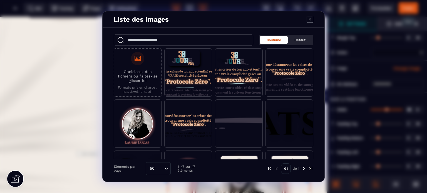
click at [310, 18] on icon "Modal window" at bounding box center [309, 19] width 7 height 7
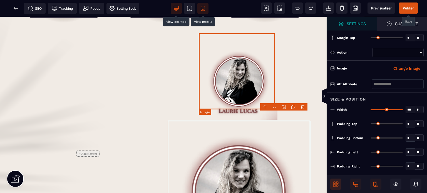
click at [205, 89] on img at bounding box center [238, 81] width 77 height 77
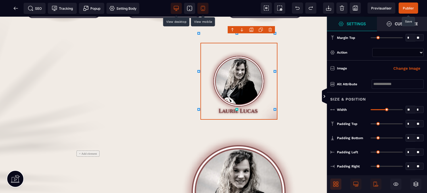
click at [271, 28] on body "B I U S A *******" at bounding box center [213, 96] width 427 height 193
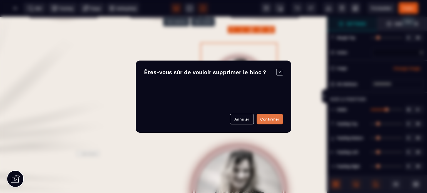
click at [273, 118] on button "Confirmer" at bounding box center [269, 119] width 26 height 11
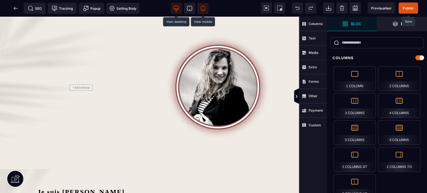
scroll to position [253, 0]
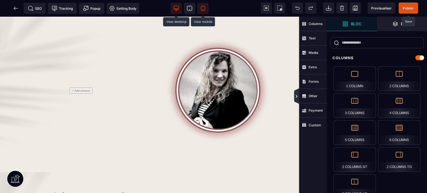
click at [295, 94] on icon at bounding box center [296, 96] width 4 height 4
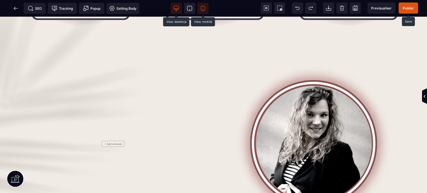
scroll to position [308, 0]
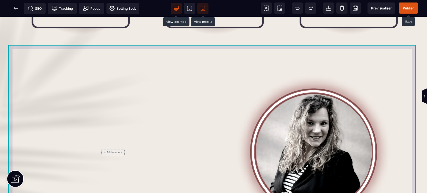
click at [206, 48] on div "+ Add element" at bounding box center [213, 152] width 410 height 210
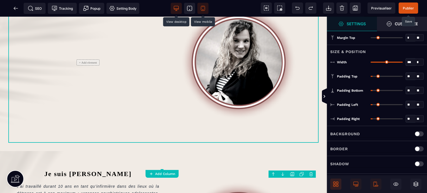
scroll to position [269, 0]
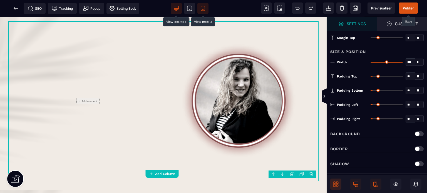
drag, startPoint x: 410, startPoint y: 61, endPoint x: 405, endPoint y: 62, distance: 5.0
click at [406, 62] on input "***" at bounding box center [410, 62] width 9 height 6
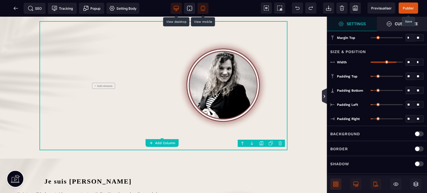
click at [325, 94] on icon at bounding box center [324, 96] width 5 height 16
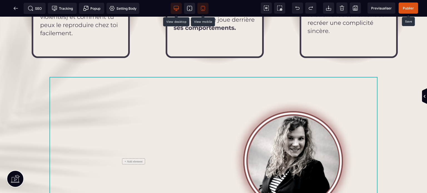
scroll to position [248, 0]
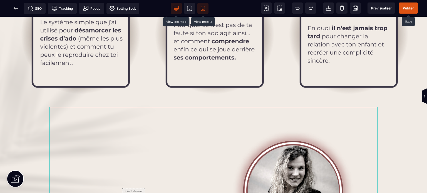
drag, startPoint x: 106, startPoint y: 128, endPoint x: 119, endPoint y: 172, distance: 45.9
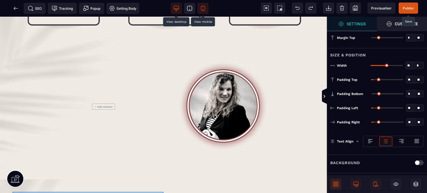
scroll to position [210, 0]
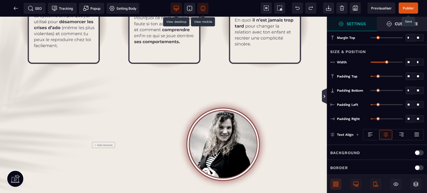
click at [322, 97] on icon at bounding box center [324, 96] width 4 height 4
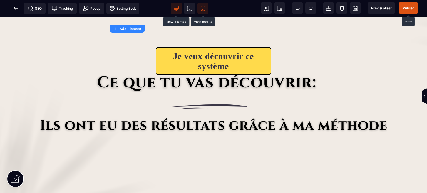
scroll to position [679, 0]
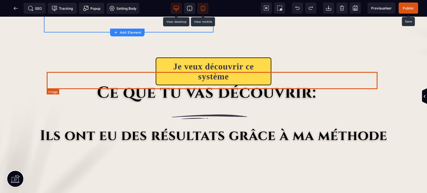
click at [281, 85] on img at bounding box center [213, 93] width 331 height 17
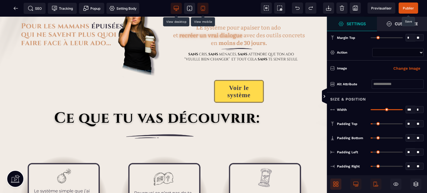
scroll to position [36, 0]
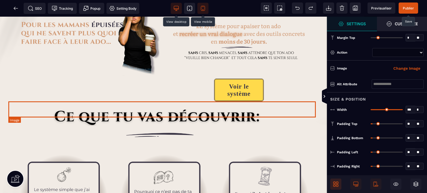
click at [145, 110] on img at bounding box center [163, 118] width 310 height 16
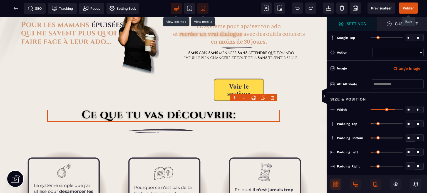
drag, startPoint x: 400, startPoint y: 109, endPoint x: 393, endPoint y: 111, distance: 6.8
click at [393, 110] on input "range" at bounding box center [386, 109] width 32 height 1
click at [327, 97] on span at bounding box center [330, 96] width 6 height 17
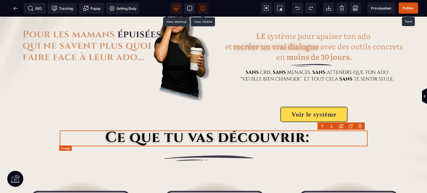
click at [226, 138] on img at bounding box center [214, 139] width 308 height 16
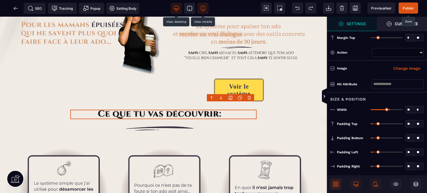
drag, startPoint x: 393, startPoint y: 108, endPoint x: 389, endPoint y: 109, distance: 3.6
click at [389, 109] on input "range" at bounding box center [386, 109] width 32 height 1
click at [325, 92] on icon at bounding box center [324, 96] width 5 height 16
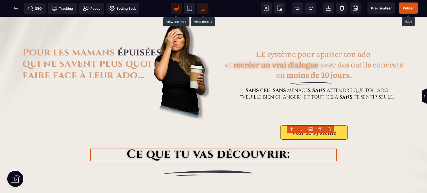
scroll to position [0, 0]
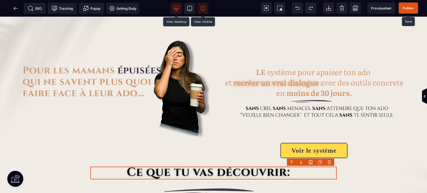
click at [410, 6] on span "Publier" at bounding box center [408, 8] width 11 height 4
click at [204, 6] on icon at bounding box center [203, 9] width 6 height 6
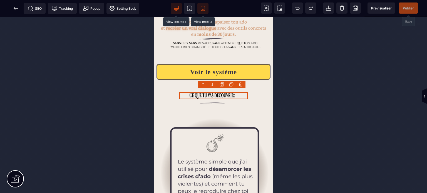
scroll to position [118, 0]
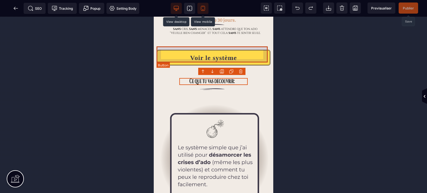
click at [176, 58] on button "Voir le système" at bounding box center [213, 58] width 114 height 16
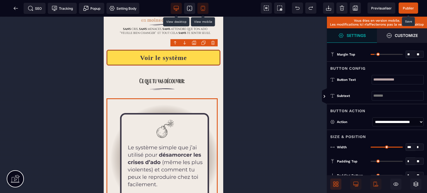
click at [119, 102] on img at bounding box center [163, 159] width 114 height 114
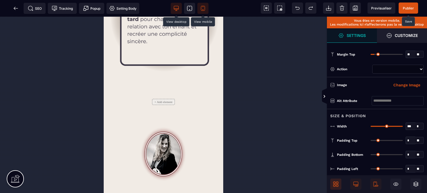
scroll to position [492, 0]
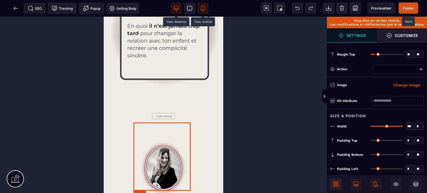
click at [150, 140] on img at bounding box center [163, 168] width 57 height 68
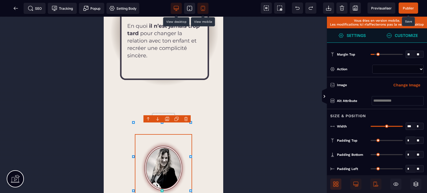
click at [404, 35] on strong "Customize" at bounding box center [406, 35] width 23 height 4
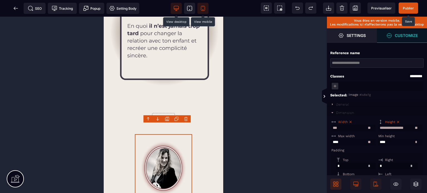
click at [399, 122] on icon at bounding box center [398, 122] width 2 height 2
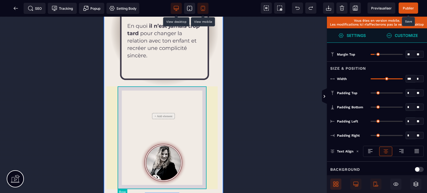
click at [119, 148] on div "+ Add element" at bounding box center [163, 149] width 91 height 103
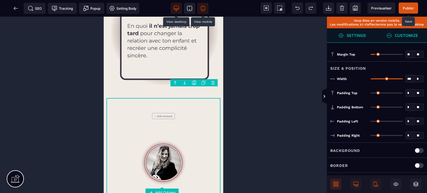
drag, startPoint x: 400, startPoint y: 78, endPoint x: 427, endPoint y: 85, distance: 27.2
click at [403, 79] on input "range" at bounding box center [386, 78] width 32 height 1
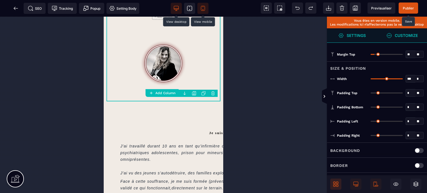
scroll to position [556, 0]
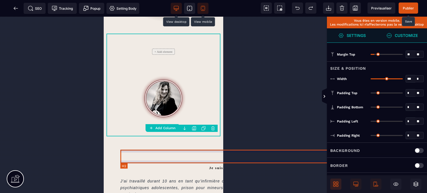
click at [197, 161] on h2 "Je suis [PERSON_NAME]" at bounding box center [235, 168] width 230 height 14
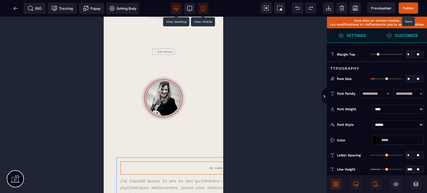
drag, startPoint x: 197, startPoint y: 159, endPoint x: 158, endPoint y: 41, distance: 123.9
click at [158, 41] on div "Voir le système + Add element Je suis [PERSON_NAME] J’[PERSON_NAME] [PERSON_NAM…" at bounding box center [163, 116] width 119 height 1313
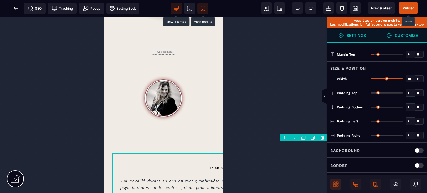
drag, startPoint x: 399, startPoint y: 78, endPoint x: 427, endPoint y: 82, distance: 27.9
click at [403, 79] on input "range" at bounding box center [386, 78] width 32 height 1
click at [408, 36] on strong "Customize" at bounding box center [406, 35] width 23 height 4
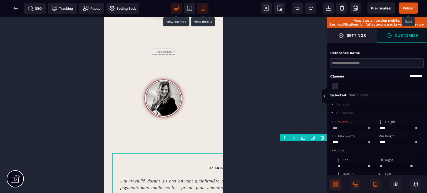
click at [375, 130] on input "***" at bounding box center [353, 128] width 44 height 7
click at [375, 135] on div "Max width * ** * ** *** ** **" at bounding box center [353, 139] width 47 height 13
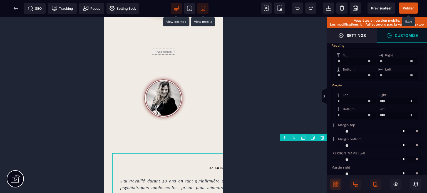
scroll to position [111, 0]
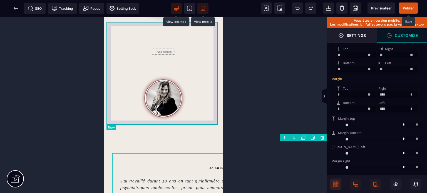
click at [110, 117] on div "+ Add element" at bounding box center [163, 85] width 114 height 103
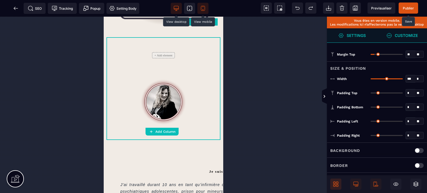
scroll to position [559, 0]
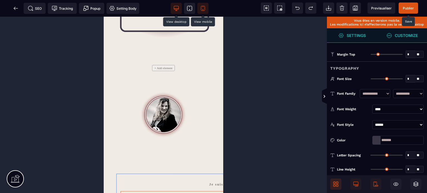
scroll to position [528, 0]
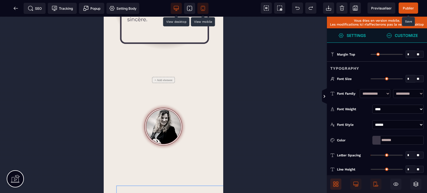
drag, startPoint x: 157, startPoint y: 159, endPoint x: 156, endPoint y: 70, distance: 88.4
click at [156, 70] on div "Voir le système + Add element Je suis [PERSON_NAME] J’[PERSON_NAME] [PERSON_NAM…" at bounding box center [163, 145] width 119 height 1313
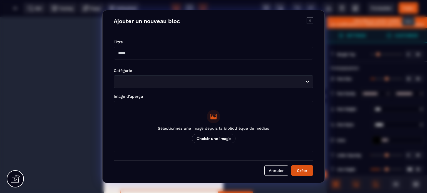
click at [304, 174] on body "B I U S A ******* Add Element" at bounding box center [213, 96] width 427 height 193
click at [275, 170] on button "Annuler" at bounding box center [276, 170] width 24 height 11
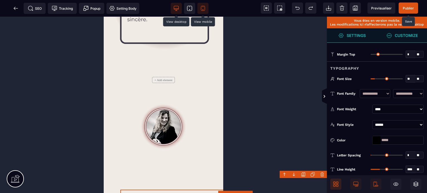
click at [178, 9] on icon at bounding box center [176, 8] width 5 height 4
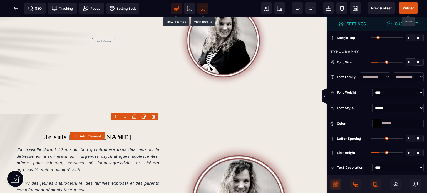
scroll to position [303, 0]
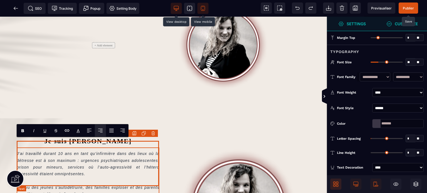
click at [32, 151] on span "J’ai travaillé durant 10 ans en tant qu’infirmière dans des lieux où la détress…" at bounding box center [89, 173] width 144 height 45
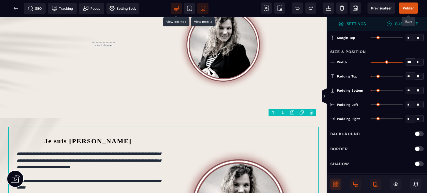
drag, startPoint x: 400, startPoint y: 60, endPoint x: 416, endPoint y: 60, distance: 15.8
click at [403, 62] on input "range" at bounding box center [386, 62] width 32 height 1
click at [205, 6] on icon at bounding box center [203, 9] width 6 height 6
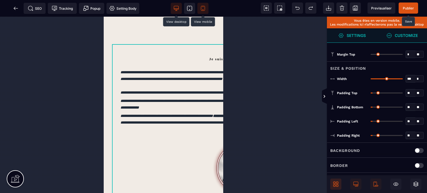
scroll to position [710, 0]
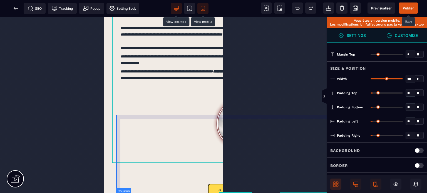
click at [144, 159] on div at bounding box center [235, 123] width 238 height 74
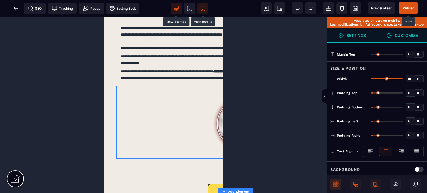
click at [406, 39] on span "Customize" at bounding box center [402, 35] width 50 height 14
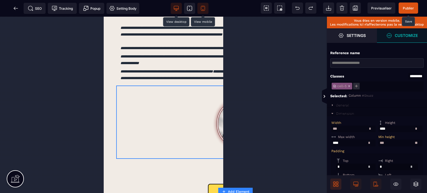
drag, startPoint x: 343, startPoint y: 133, endPoint x: 332, endPoint y: 133, distance: 11.7
click at [332, 132] on input "***" at bounding box center [353, 129] width 44 height 7
drag, startPoint x: 391, startPoint y: 148, endPoint x: 372, endPoint y: 147, distance: 18.9
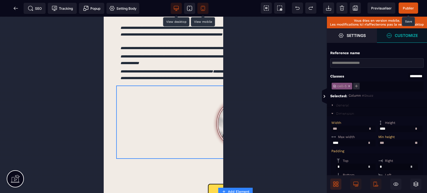
click at [406, 139] on div "Min height" at bounding box center [399, 137] width 43 height 4
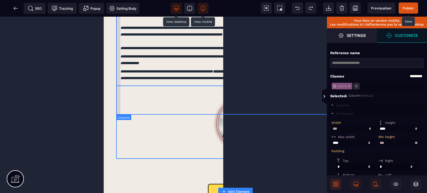
click at [117, 81] on div "**********" at bounding box center [235, 45] width 238 height 82
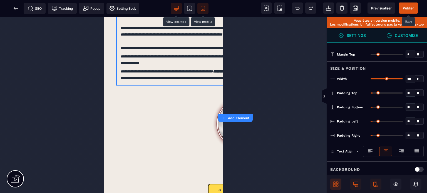
click at [397, 37] on strong "Customize" at bounding box center [406, 35] width 23 height 4
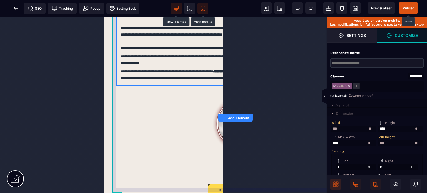
click at [112, 110] on div "**********" at bounding box center [235, 82] width 247 height 164
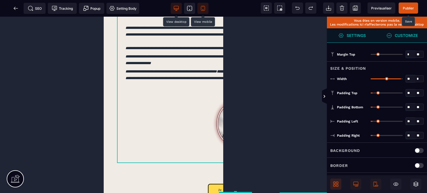
drag, startPoint x: 399, startPoint y: 77, endPoint x: 400, endPoint y: 80, distance: 3.2
click at [400, 79] on input "range" at bounding box center [386, 78] width 32 height 1
click at [418, 78] on select "* * * **" at bounding box center [419, 78] width 8 height 7
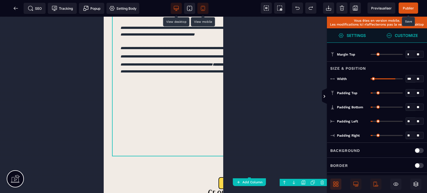
drag, startPoint x: 373, startPoint y: 79, endPoint x: 394, endPoint y: 81, distance: 21.5
click at [394, 79] on input "range" at bounding box center [386, 78] width 32 height 1
click at [409, 33] on strong "Customize" at bounding box center [406, 35] width 23 height 4
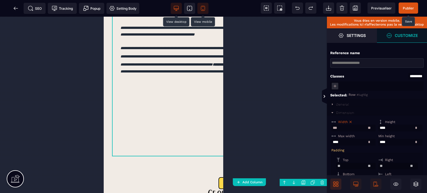
click at [349, 112] on div "Dimension" at bounding box center [345, 113] width 18 height 4
click at [350, 122] on icon at bounding box center [350, 122] width 2 height 2
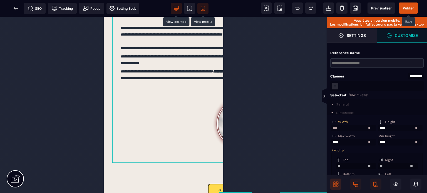
click at [373, 120] on div "Width *** * ** * ** *** ** **" at bounding box center [353, 125] width 47 height 13
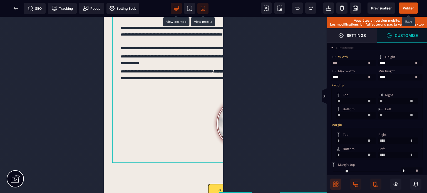
scroll to position [78, 0]
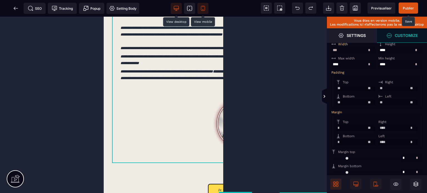
drag, startPoint x: 394, startPoint y: 133, endPoint x: 377, endPoint y: 129, distance: 17.3
click at [377, 129] on div "Right **** * ** * ** *** ** **" at bounding box center [398, 125] width 42 height 13
click at [383, 138] on span "Left" at bounding box center [381, 136] width 6 height 4
drag, startPoint x: 395, startPoint y: 149, endPoint x: 382, endPoint y: 148, distance: 13.1
click at [382, 147] on div "Top * * ** * ** *** ** ** Right * * ** * ** *** ** ** Bottom * * ** * ** *** **…" at bounding box center [376, 131] width 91 height 32
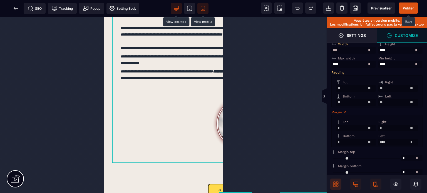
drag, startPoint x: 395, startPoint y: 145, endPoint x: 381, endPoint y: 146, distance: 13.1
click at [381, 146] on input "****" at bounding box center [397, 142] width 39 height 7
click at [387, 123] on div "Right" at bounding box center [397, 122] width 38 height 4
drag, startPoint x: 384, startPoint y: 104, endPoint x: 370, endPoint y: 103, distance: 13.6
click at [370, 103] on div "Top ** * ** * ** *** ** ** Right ** * ** * ** *** ** ** Bottom ** * ** * ** ***…" at bounding box center [376, 92] width 91 height 32
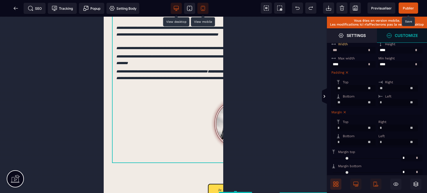
drag, startPoint x: 387, startPoint y: 92, endPoint x: 376, endPoint y: 91, distance: 11.2
click at [376, 91] on div "Top ** * ** * ** *** ** ** Right ** * ** * ** *** ** ** Bottom ** * ** * ** ***…" at bounding box center [376, 92] width 91 height 32
click at [393, 82] on span "Right" at bounding box center [389, 82] width 8 height 4
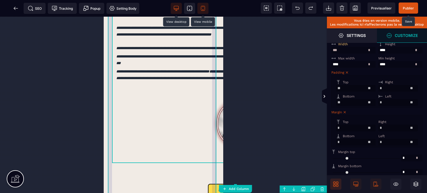
click at [109, 111] on div "**********" at bounding box center [163, 194] width 111 height 396
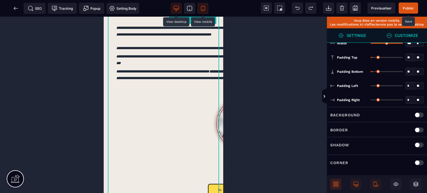
scroll to position [0, 0]
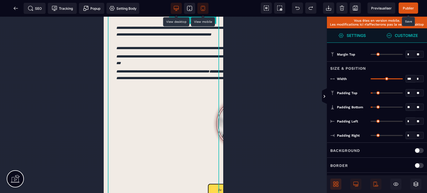
drag, startPoint x: 401, startPoint y: 77, endPoint x: 407, endPoint y: 78, distance: 6.1
click at [403, 78] on input "range" at bounding box center [386, 78] width 32 height 1
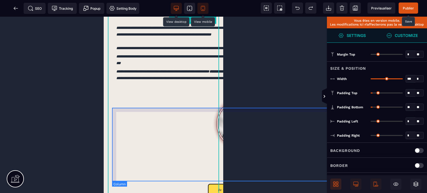
click at [137, 128] on div at bounding box center [235, 123] width 247 height 74
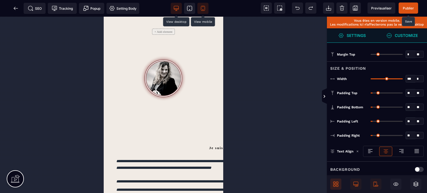
scroll to position [710, 0]
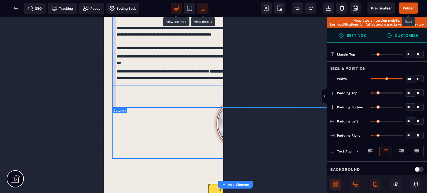
click at [112, 73] on div "**********" at bounding box center [235, 45] width 247 height 82
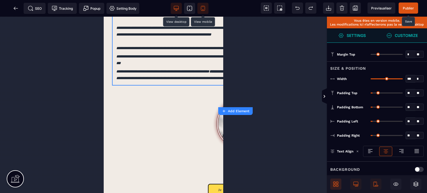
click at [402, 79] on input "range" at bounding box center [386, 78] width 32 height 1
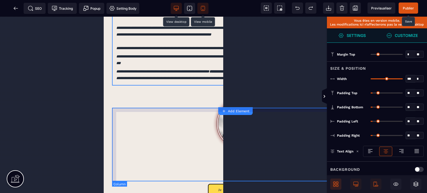
click at [136, 153] on div at bounding box center [235, 123] width 247 height 74
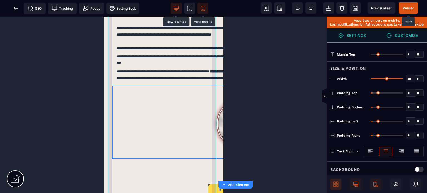
click at [109, 104] on div "**********" at bounding box center [163, 194] width 111 height 396
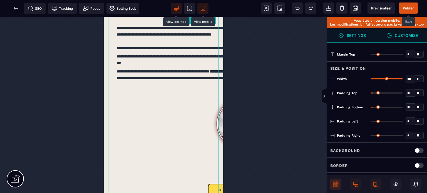
drag, startPoint x: 401, startPoint y: 78, endPoint x: 417, endPoint y: 76, distance: 16.5
click at [403, 78] on input "range" at bounding box center [386, 78] width 32 height 1
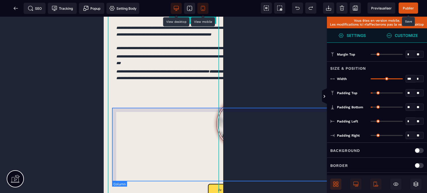
click at [171, 131] on div at bounding box center [235, 123] width 247 height 74
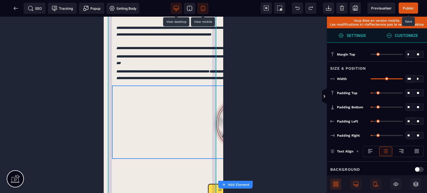
click at [109, 97] on div "**********" at bounding box center [163, 194] width 111 height 396
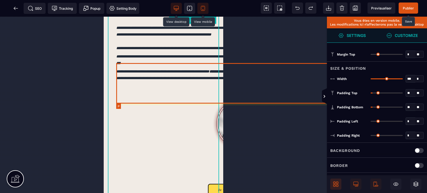
click at [116, 78] on p "**********" at bounding box center [235, 75] width 238 height 14
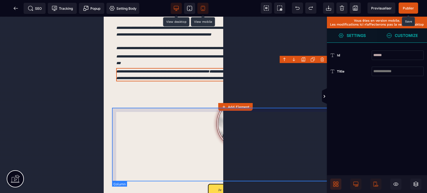
click at [167, 154] on div at bounding box center [235, 123] width 247 height 74
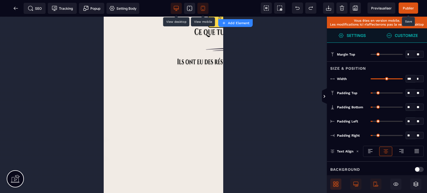
scroll to position [870, 0]
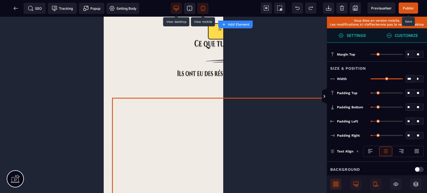
click at [133, 138] on div at bounding box center [235, 149] width 247 height 139
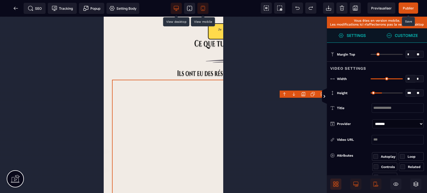
scroll to position [924, 0]
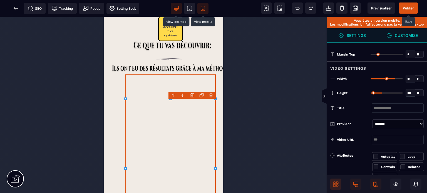
drag, startPoint x: 399, startPoint y: 78, endPoint x: 394, endPoint y: 80, distance: 5.4
click at [394, 79] on input "range" at bounding box center [386, 78] width 32 height 1
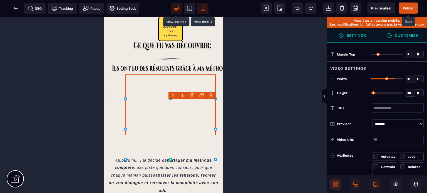
drag, startPoint x: 380, startPoint y: 92, endPoint x: 377, endPoint y: 88, distance: 5.9
click at [377, 93] on input "range" at bounding box center [386, 93] width 32 height 1
click at [406, 54] on input "*" at bounding box center [410, 54] width 9 height 6
click at [397, 69] on div "Video Settings" at bounding box center [377, 66] width 100 height 10
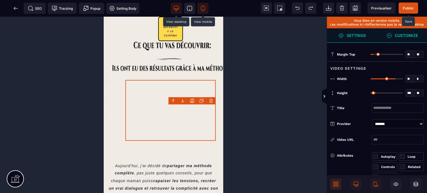
click at [395, 78] on input "range" at bounding box center [386, 78] width 32 height 1
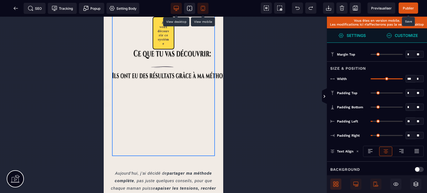
drag, startPoint x: 401, startPoint y: 78, endPoint x: 406, endPoint y: 80, distance: 5.7
click at [403, 79] on input "range" at bounding box center [386, 78] width 32 height 1
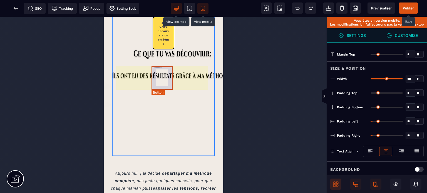
click at [168, 49] on button "Je veux découvrir ce système" at bounding box center [164, 33] width 22 height 33
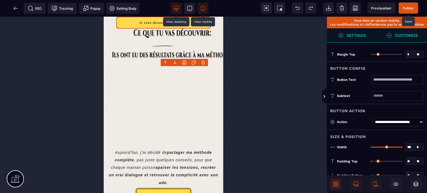
drag, startPoint x: 381, startPoint y: 147, endPoint x: 412, endPoint y: 152, distance: 31.9
click at [403, 148] on input "range" at bounding box center [386, 147] width 32 height 1
click at [365, 108] on div "Button Action" at bounding box center [377, 109] width 100 height 10
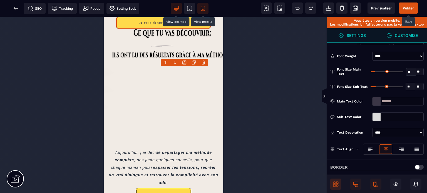
scroll to position [256, 0]
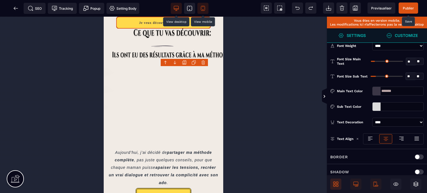
drag, startPoint x: 411, startPoint y: 61, endPoint x: 402, endPoint y: 63, distance: 9.0
click at [402, 63] on div "** * **" at bounding box center [397, 61] width 53 height 9
click at [396, 67] on div "Font Size Main Text ** * **" at bounding box center [377, 62] width 100 height 16
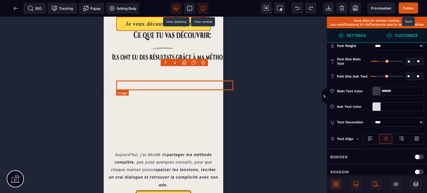
click at [154, 41] on img at bounding box center [174, 36] width 117 height 10
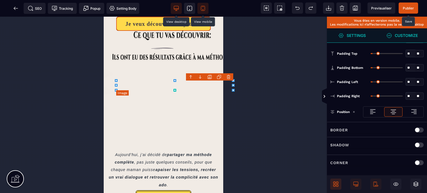
scroll to position [0, 0]
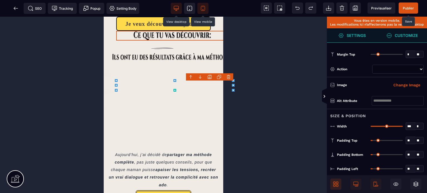
click at [407, 54] on input "*" at bounding box center [410, 54] width 9 height 6
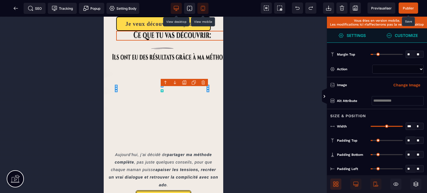
click at [399, 59] on div "Margin Top ** * ** All" at bounding box center [377, 54] width 100 height 14
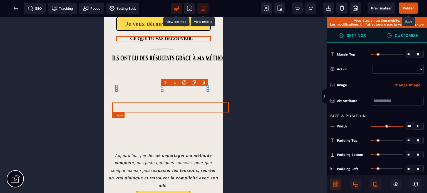
click at [150, 63] on img at bounding box center [170, 58] width 117 height 10
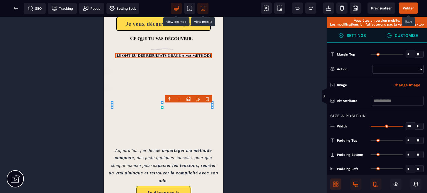
drag, startPoint x: 400, startPoint y: 125, endPoint x: 401, endPoint y: 128, distance: 3.3
click at [401, 127] on input "range" at bounding box center [386, 126] width 32 height 1
click at [409, 35] on strong "Customize" at bounding box center [406, 35] width 23 height 4
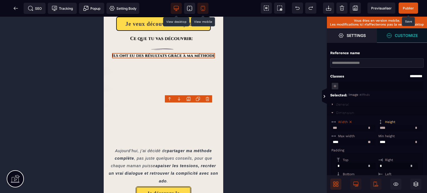
drag, startPoint x: 389, startPoint y: 130, endPoint x: 378, endPoint y: 131, distance: 11.1
click at [378, 131] on input "****" at bounding box center [400, 128] width 44 height 7
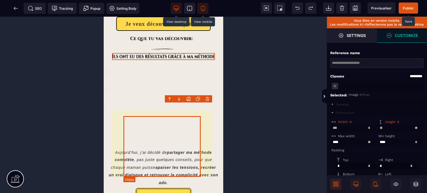
click at [177, 128] on div at bounding box center [163, 97] width 79 height 61
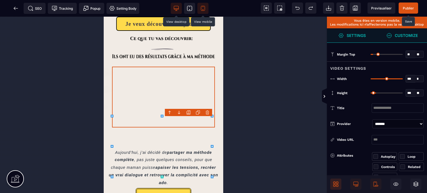
drag, startPoint x: 395, startPoint y: 78, endPoint x: 418, endPoint y: 78, distance: 23.9
click at [403, 78] on input "range" at bounding box center [386, 78] width 32 height 1
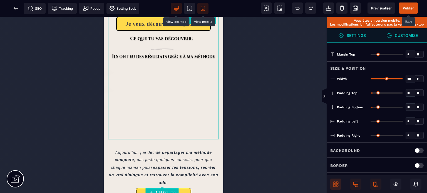
click at [411, 10] on span "Publier" at bounding box center [408, 8] width 11 height 4
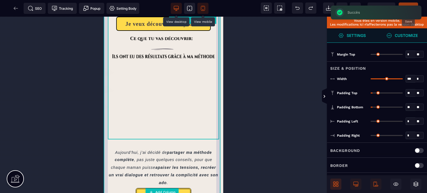
click at [217, 83] on div "**********" at bounding box center [163, 0] width 119 height 446
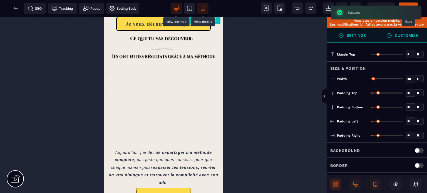
click at [217, 83] on div "**********" at bounding box center [163, 0] width 119 height 446
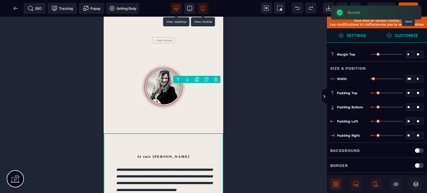
scroll to position [546, 0]
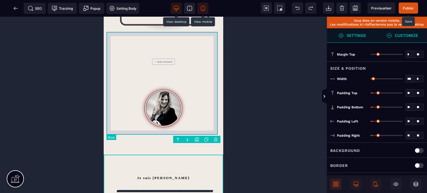
click at [108, 44] on div "+ Add element" at bounding box center [163, 95] width 114 height 103
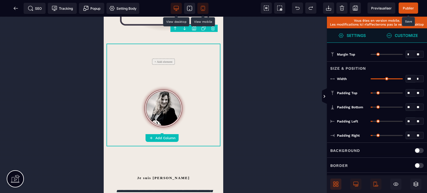
click at [212, 28] on body "B I U S A ******* Add Column" at bounding box center [213, 96] width 427 height 193
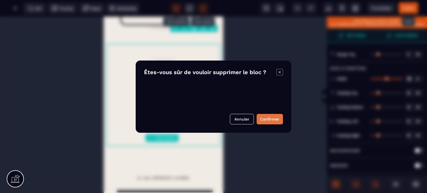
click at [269, 116] on button "Confirmer" at bounding box center [269, 119] width 26 height 11
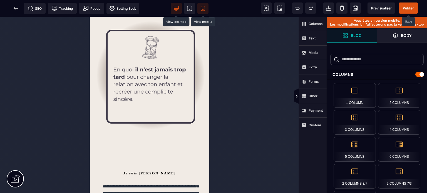
scroll to position [437, 0]
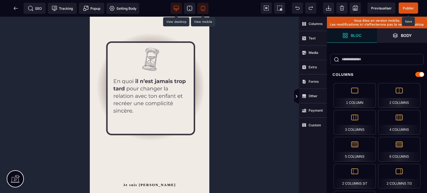
click at [412, 4] on span "Publier" at bounding box center [407, 8] width 19 height 11
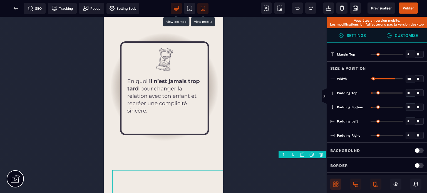
drag, startPoint x: 372, startPoint y: 55, endPoint x: 340, endPoint y: 62, distance: 32.7
click at [370, 55] on input "range" at bounding box center [386, 54] width 32 height 1
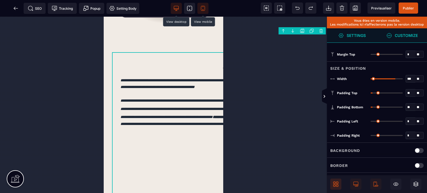
scroll to position [565, 0]
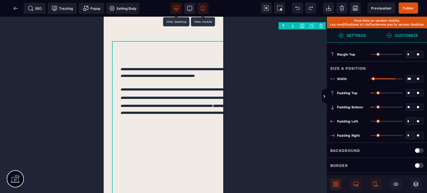
click at [418, 80] on select "* * * **" at bounding box center [419, 78] width 8 height 7
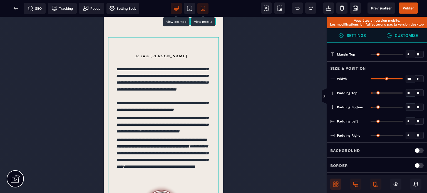
drag, startPoint x: 373, startPoint y: 119, endPoint x: 352, endPoint y: 125, distance: 21.9
click at [370, 122] on input "range" at bounding box center [386, 121] width 32 height 1
drag, startPoint x: 372, startPoint y: 133, endPoint x: 351, endPoint y: 139, distance: 21.5
click at [370, 136] on input "range" at bounding box center [386, 135] width 32 height 1
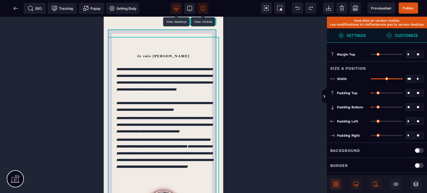
click at [212, 88] on div "**********" at bounding box center [163, 146] width 111 height 211
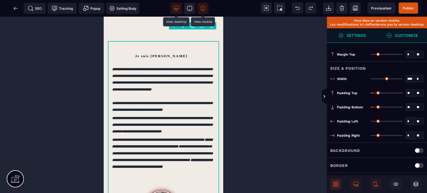
drag, startPoint x: 373, startPoint y: 119, endPoint x: 351, endPoint y: 124, distance: 23.1
click at [370, 122] on input "range" at bounding box center [386, 121] width 32 height 1
drag, startPoint x: 373, startPoint y: 133, endPoint x: 350, endPoint y: 136, distance: 23.2
click at [370, 136] on input "range" at bounding box center [386, 135] width 32 height 1
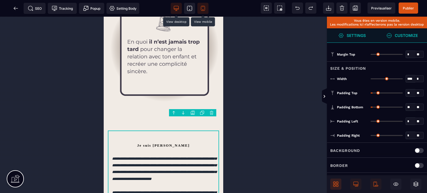
scroll to position [474, 0]
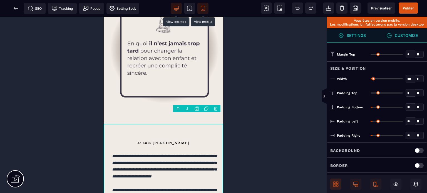
drag, startPoint x: 374, startPoint y: 93, endPoint x: 350, endPoint y: 98, distance: 24.1
click at [370, 94] on input "range" at bounding box center [386, 93] width 32 height 1
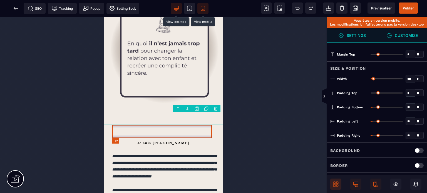
click at [158, 136] on h2 "Je suis [PERSON_NAME]" at bounding box center [163, 143] width 103 height 14
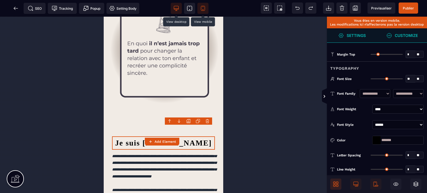
drag, startPoint x: 373, startPoint y: 78, endPoint x: 380, endPoint y: 79, distance: 7.3
click at [380, 79] on input "range" at bounding box center [386, 78] width 32 height 1
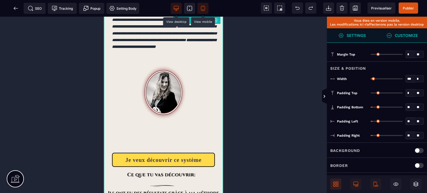
scroll to position [689, 0]
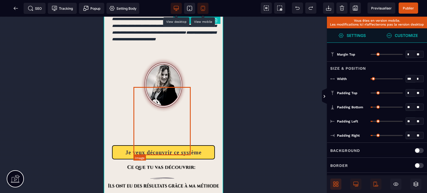
click at [165, 119] on img at bounding box center [163, 85] width 57 height 68
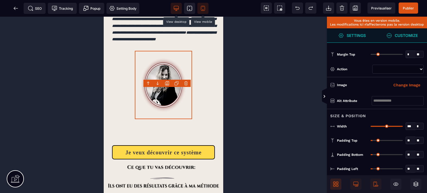
click at [407, 36] on strong "Customize" at bounding box center [406, 35] width 23 height 4
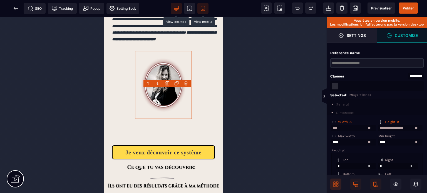
click at [399, 121] on icon at bounding box center [398, 122] width 4 height 4
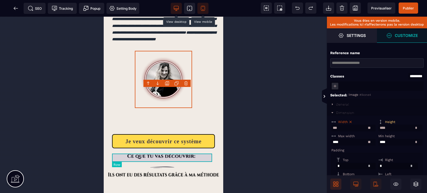
click at [124, 126] on div at bounding box center [163, 122] width 103 height 8
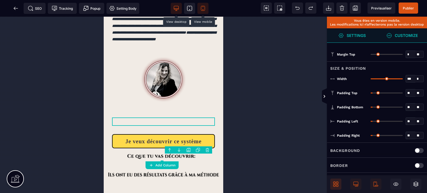
click at [209, 149] on body "B I U S A ******* Add Column" at bounding box center [213, 96] width 427 height 193
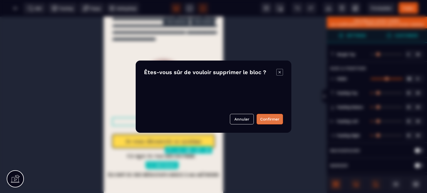
click at [273, 119] on button "Confirmer" at bounding box center [269, 119] width 26 height 11
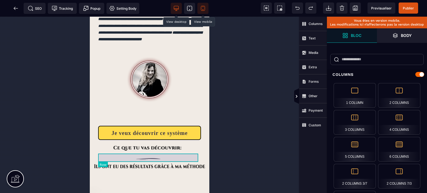
click at [129, 126] on div at bounding box center [149, 122] width 103 height 8
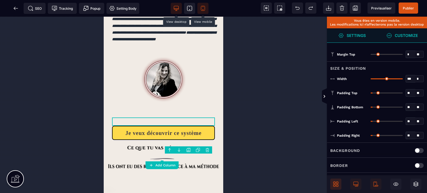
click at [208, 150] on body "B I U S A ******* Add Column" at bounding box center [213, 96] width 427 height 193
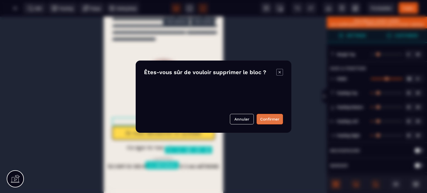
click at [276, 120] on button "Confirmer" at bounding box center [269, 119] width 26 height 11
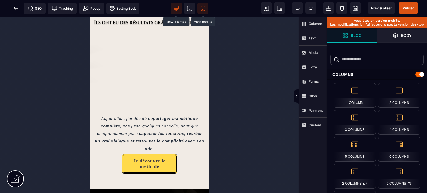
scroll to position [827, 0]
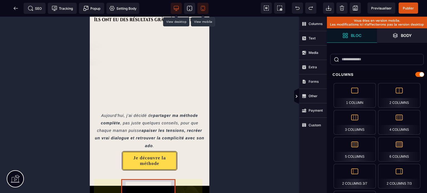
drag, startPoint x: 148, startPoint y: 187, endPoint x: 409, endPoint y: 152, distance: 263.3
click at [148, 167] on div "Je découvre la méthode" at bounding box center [149, 161] width 44 height 11
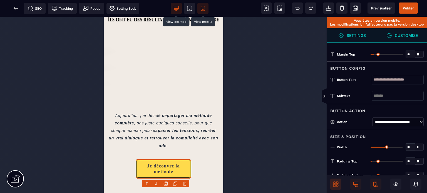
drag, startPoint x: 371, startPoint y: 54, endPoint x: 375, endPoint y: 56, distance: 4.1
click at [375, 55] on input "range" at bounding box center [386, 54] width 32 height 1
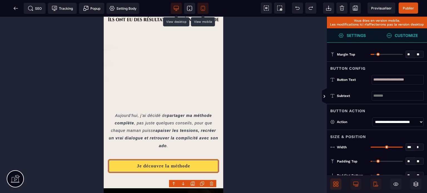
drag, startPoint x: 387, startPoint y: 146, endPoint x: 403, endPoint y: 148, distance: 16.5
click at [403, 148] on input "range" at bounding box center [386, 147] width 32 height 1
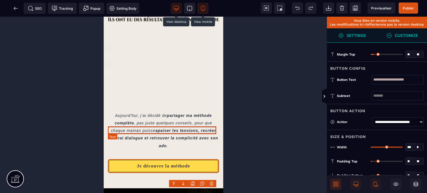
click at [138, 98] on text at bounding box center [163, 95] width 111 height 8
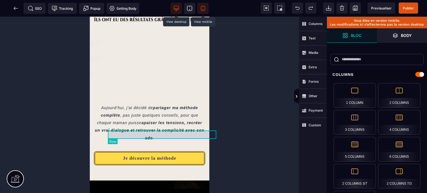
click at [130, 103] on div at bounding box center [149, 99] width 111 height 8
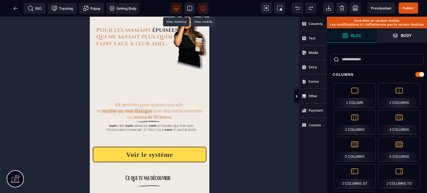
scroll to position [0, 0]
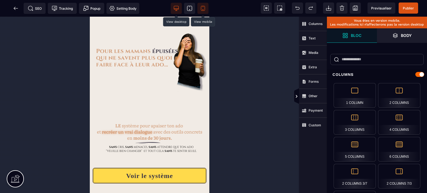
drag, startPoint x: 207, startPoint y: 161, endPoint x: 296, endPoint y: 31, distance: 157.8
click at [409, 7] on span "Publier" at bounding box center [408, 8] width 11 height 4
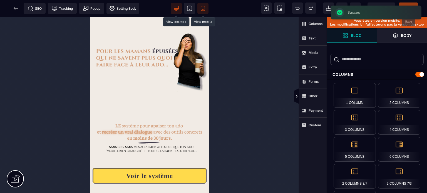
click at [173, 8] on span at bounding box center [176, 8] width 11 height 11
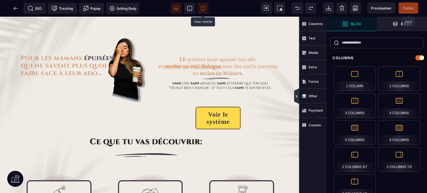
click at [296, 92] on icon at bounding box center [296, 96] width 5 height 16
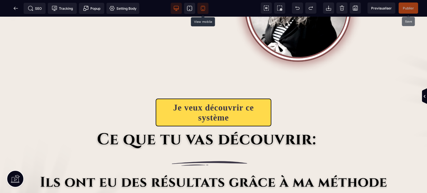
scroll to position [442, 0]
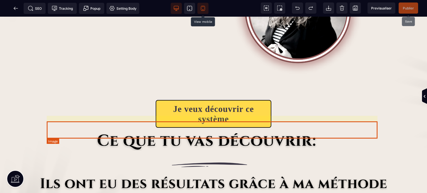
click at [247, 136] on img at bounding box center [213, 141] width 331 height 17
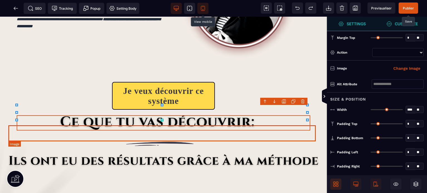
scroll to position [374, 0]
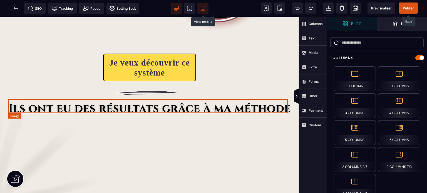
click at [186, 100] on img at bounding box center [149, 93] width 282 height 15
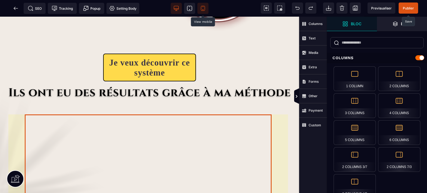
click at [129, 132] on div at bounding box center [149, 170] width 247 height 139
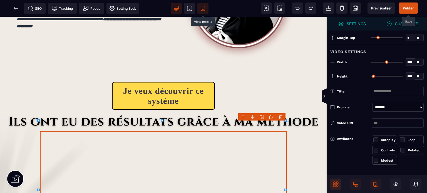
click at [405, 5] on span "Publier" at bounding box center [407, 8] width 19 height 11
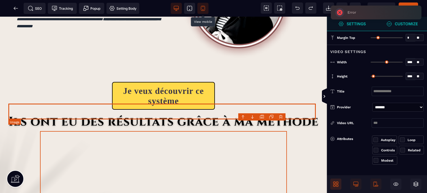
click at [175, 114] on img at bounding box center [163, 122] width 310 height 16
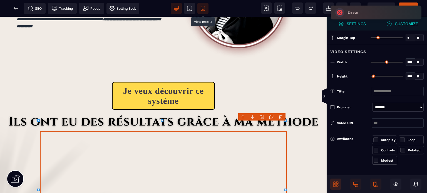
click at [406, 38] on input "*" at bounding box center [410, 38] width 9 height 6
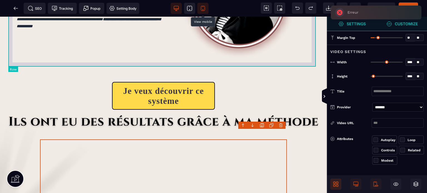
click at [220, 64] on div "**********" at bounding box center [163, 0] width 310 height 156
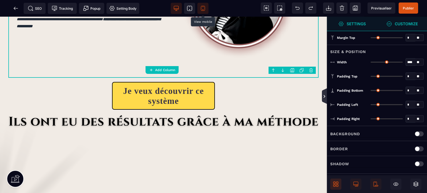
click at [323, 95] on icon at bounding box center [324, 96] width 4 height 4
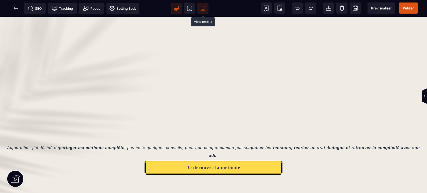
scroll to position [608, 0]
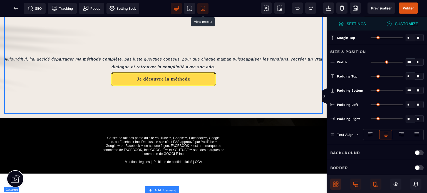
scroll to position [525, 0]
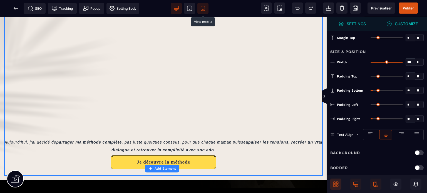
drag, startPoint x: 382, startPoint y: 90, endPoint x: 375, endPoint y: 90, distance: 7.8
click at [375, 90] on input "range" at bounding box center [386, 90] width 32 height 1
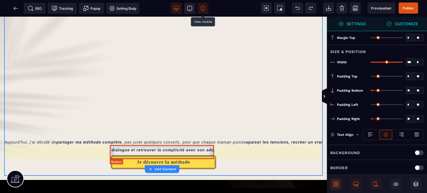
click at [170, 159] on div "Je découvre la méthode" at bounding box center [163, 162] width 53 height 6
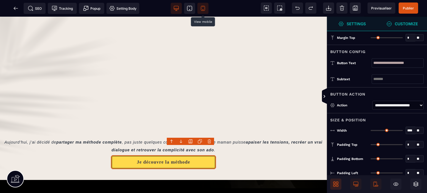
click at [406, 36] on input "*" at bounding box center [410, 38] width 9 height 6
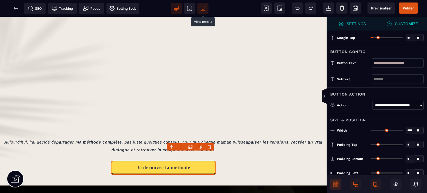
click at [355, 138] on div "Padding Top * * ** All" at bounding box center [377, 145] width 100 height 14
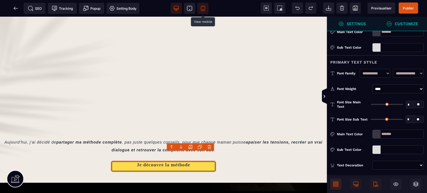
scroll to position [211, 0]
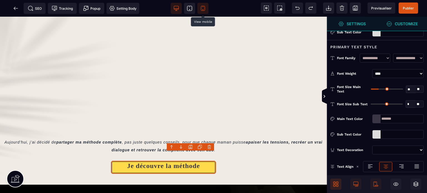
drag, startPoint x: 372, startPoint y: 86, endPoint x: 379, endPoint y: 89, distance: 7.3
click at [379, 89] on input "range" at bounding box center [387, 89] width 32 height 1
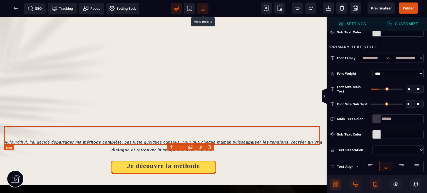
click at [250, 137] on text "Aujourd’hui, j’ai décidé de partager ma méthode complète , pas juste quelques c…" at bounding box center [163, 146] width 318 height 19
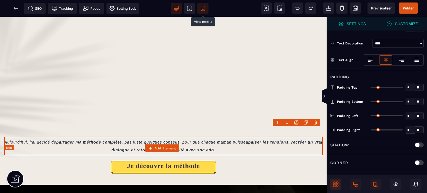
scroll to position [0, 0]
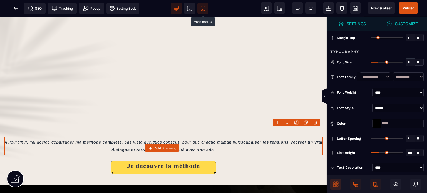
click at [362, 119] on div "Color *****" at bounding box center [377, 123] width 100 height 9
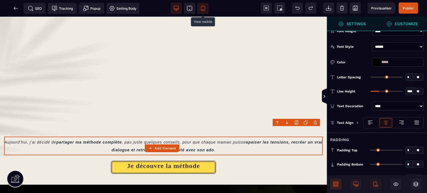
scroll to position [121, 0]
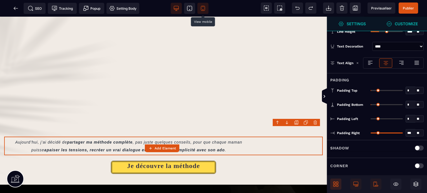
drag, startPoint x: 372, startPoint y: 131, endPoint x: 408, endPoint y: 132, distance: 35.6
click at [403, 133] on input "range" at bounding box center [386, 133] width 32 height 1
drag, startPoint x: 412, startPoint y: 129, endPoint x: 404, endPoint y: 131, distance: 8.8
click at [404, 131] on div "*** * **" at bounding box center [396, 133] width 53 height 8
drag, startPoint x: 411, startPoint y: 115, endPoint x: 403, endPoint y: 116, distance: 8.1
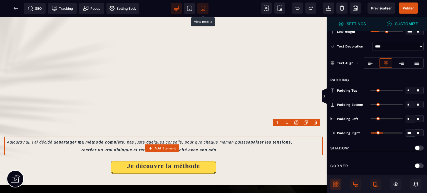
click at [403, 116] on div "* * **" at bounding box center [396, 119] width 53 height 8
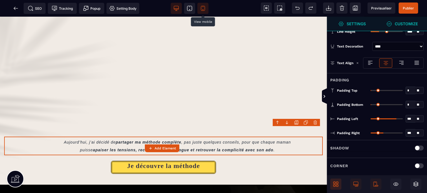
drag, startPoint x: 409, startPoint y: 129, endPoint x: 403, endPoint y: 131, distance: 6.1
click at [403, 131] on div "*** * **" at bounding box center [396, 133] width 53 height 8
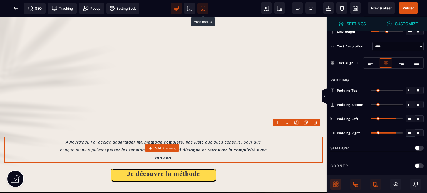
click at [355, 129] on div "Padding Right" at bounding box center [344, 133] width 29 height 8
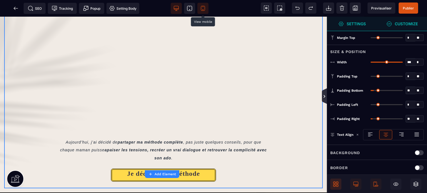
click at [322, 99] on icon at bounding box center [324, 96] width 5 height 16
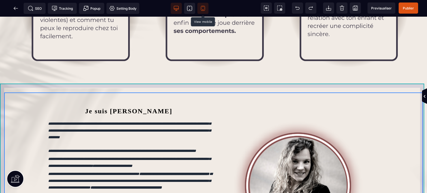
scroll to position [269, 0]
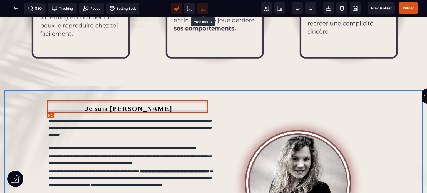
click at [143, 109] on h2 "Je suis [PERSON_NAME]" at bounding box center [128, 109] width 161 height 13
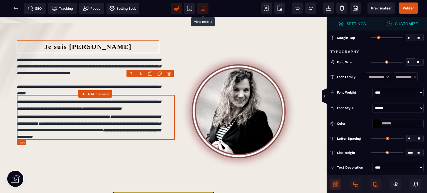
scroll to position [233, 0]
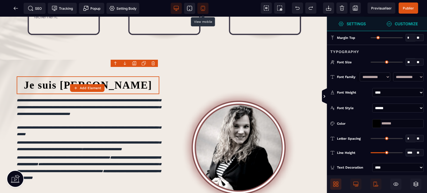
drag, startPoint x: 372, startPoint y: 60, endPoint x: 383, endPoint y: 63, distance: 11.0
click at [383, 63] on input "range" at bounding box center [386, 62] width 32 height 1
click at [323, 98] on icon at bounding box center [324, 96] width 4 height 4
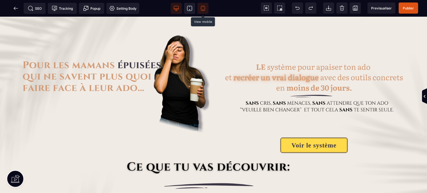
scroll to position [0, 0]
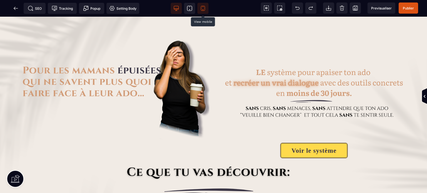
drag, startPoint x: 427, startPoint y: 75, endPoint x: 420, endPoint y: 33, distance: 43.0
click at [404, 8] on span "Publier" at bounding box center [408, 8] width 11 height 4
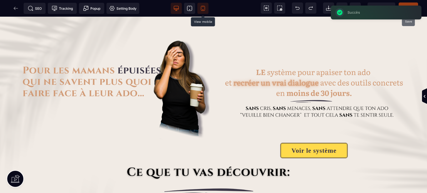
click at [202, 6] on icon at bounding box center [203, 8] width 4 height 5
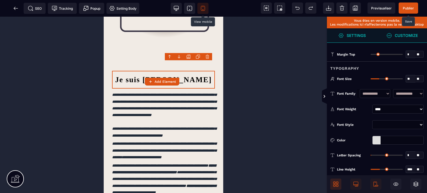
scroll to position [525, 0]
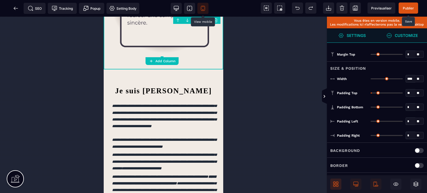
drag, startPoint x: 373, startPoint y: 105, endPoint x: 345, endPoint y: 106, distance: 27.5
click at [370, 107] on input "range" at bounding box center [386, 107] width 32 height 1
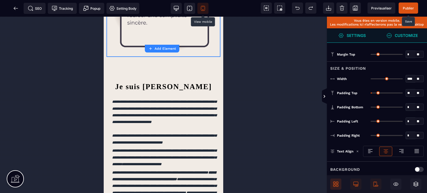
drag, startPoint x: 374, startPoint y: 105, endPoint x: 331, endPoint y: 110, distance: 43.1
click at [370, 108] on input "range" at bounding box center [386, 107] width 32 height 1
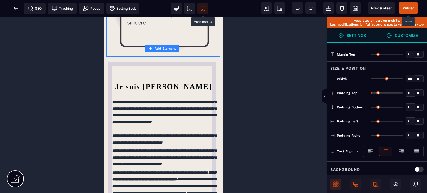
click at [115, 74] on div "**********" at bounding box center [163, 140] width 111 height 133
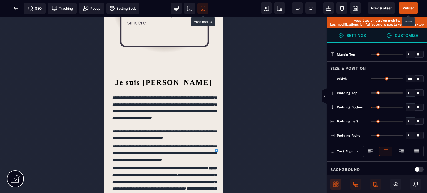
drag, startPoint x: 372, startPoint y: 92, endPoint x: 338, endPoint y: 92, distance: 34.7
click at [370, 93] on input "range" at bounding box center [386, 93] width 32 height 1
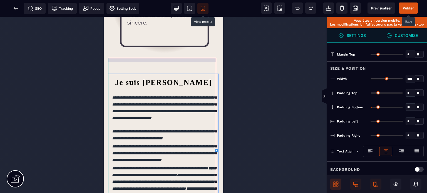
click at [148, 69] on div "**********" at bounding box center [163, 169] width 111 height 200
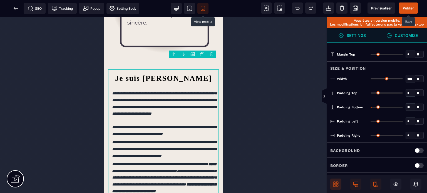
drag, startPoint x: 372, startPoint y: 91, endPoint x: 330, endPoint y: 91, distance: 42.0
click at [370, 93] on input "range" at bounding box center [386, 93] width 32 height 1
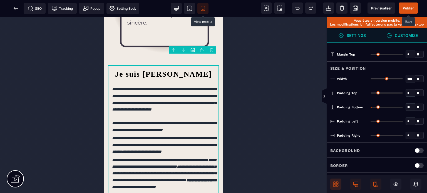
drag, startPoint x: 372, startPoint y: 92, endPoint x: 323, endPoint y: 96, distance: 49.1
click at [370, 94] on input "range" at bounding box center [386, 93] width 32 height 1
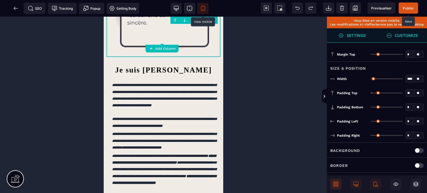
drag, startPoint x: 371, startPoint y: 107, endPoint x: 340, endPoint y: 110, distance: 31.3
click at [370, 108] on input "range" at bounding box center [386, 107] width 32 height 1
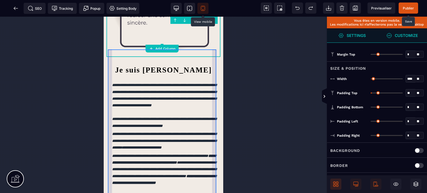
click at [109, 61] on div "**********" at bounding box center [163, 125] width 111 height 129
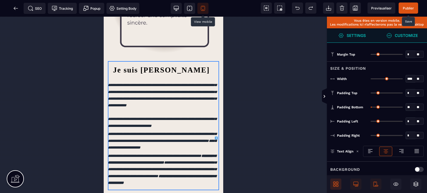
drag, startPoint x: 373, startPoint y: 120, endPoint x: 342, endPoint y: 123, distance: 31.6
click at [370, 122] on input "range" at bounding box center [386, 121] width 32 height 1
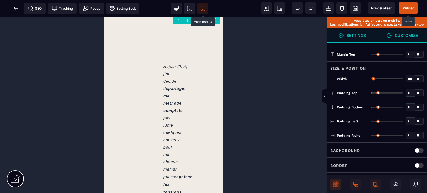
scroll to position [826, 0]
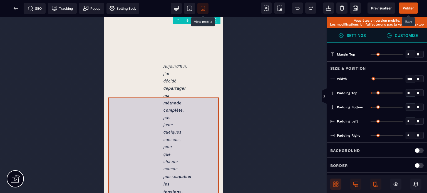
click at [146, 145] on text "Aujourd’hui, j’ai décidé de partager ma méthode complète , pas juste quelques c…" at bounding box center [163, 172] width 111 height 220
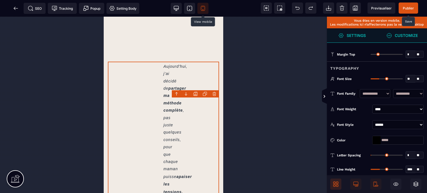
click at [347, 115] on div "**********" at bounding box center [377, 109] width 100 height 16
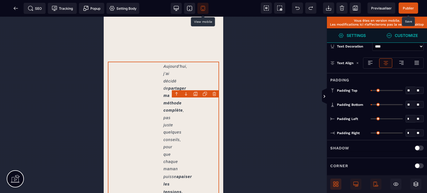
scroll to position [138, 0]
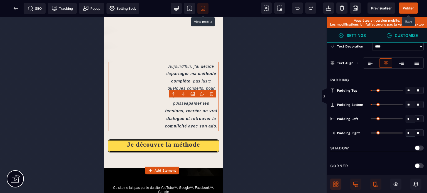
drag, startPoint x: 372, startPoint y: 131, endPoint x: 321, endPoint y: 137, distance: 51.0
click at [370, 134] on input "range" at bounding box center [386, 133] width 32 height 1
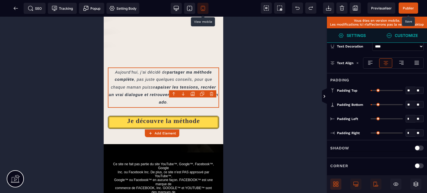
drag, startPoint x: 372, startPoint y: 115, endPoint x: 326, endPoint y: 128, distance: 48.5
click at [370, 119] on input "range" at bounding box center [386, 118] width 32 height 1
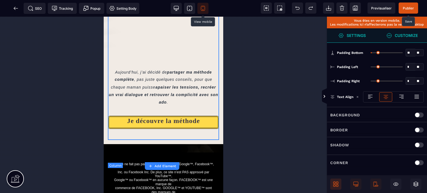
scroll to position [0, 0]
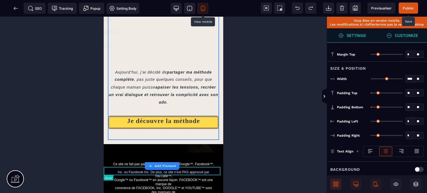
click at [218, 153] on div at bounding box center [163, 148] width 119 height 8
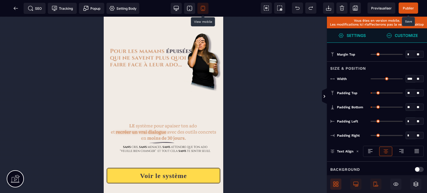
click at [415, 7] on span "Publier" at bounding box center [407, 8] width 19 height 11
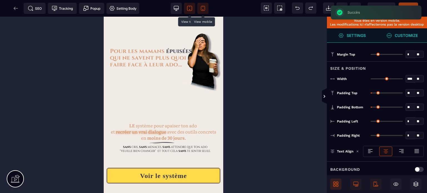
click at [190, 7] on icon at bounding box center [190, 9] width 6 height 6
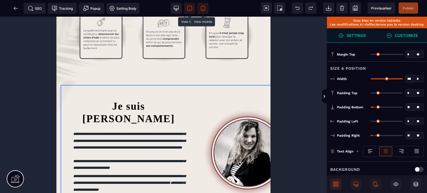
scroll to position [133, 0]
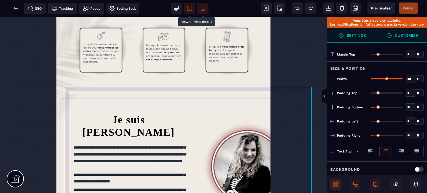
click at [78, 103] on div "**********" at bounding box center [188, 173] width 247 height 141
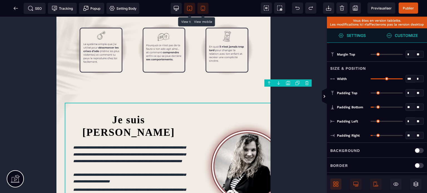
drag, startPoint x: 401, startPoint y: 78, endPoint x: 404, endPoint y: 83, distance: 6.0
click at [403, 79] on input "range" at bounding box center [386, 78] width 32 height 1
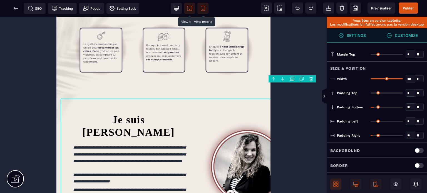
drag, startPoint x: 400, startPoint y: 78, endPoint x: 409, endPoint y: 85, distance: 11.4
click at [403, 79] on input "range" at bounding box center [386, 78] width 32 height 1
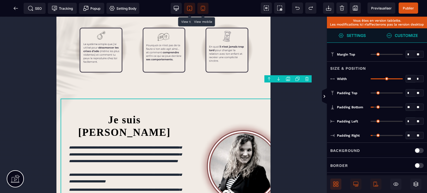
drag, startPoint x: 371, startPoint y: 119, endPoint x: 332, endPoint y: 126, distance: 40.1
click at [370, 122] on input "range" at bounding box center [386, 121] width 32 height 1
drag, startPoint x: 375, startPoint y: 135, endPoint x: 383, endPoint y: 138, distance: 9.2
click at [383, 138] on div "Padding Right ** * ** All" at bounding box center [377, 135] width 100 height 14
drag, startPoint x: 373, startPoint y: 132, endPoint x: 349, endPoint y: 138, distance: 24.2
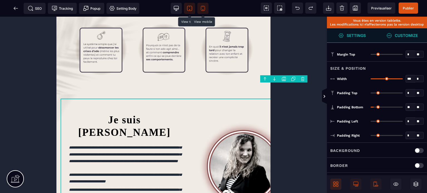
click at [370, 136] on input "range" at bounding box center [386, 135] width 32 height 1
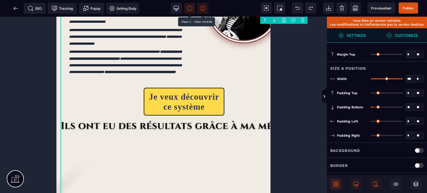
scroll to position [293, 0]
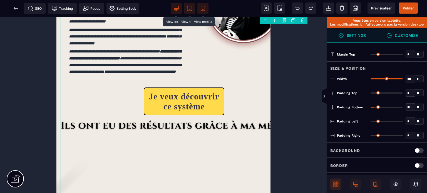
click at [173, 4] on span at bounding box center [176, 8] width 11 height 11
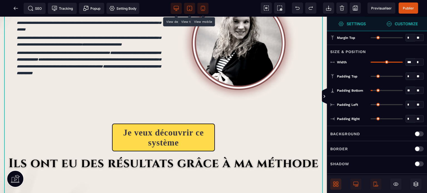
scroll to position [357, 0]
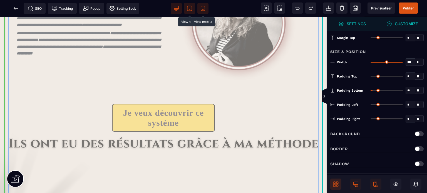
drag, startPoint x: 123, startPoint y: 125, endPoint x: 153, endPoint y: 138, distance: 31.6
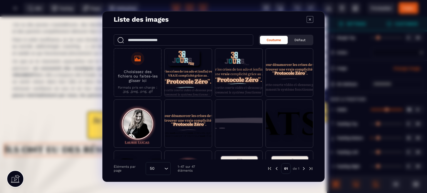
click at [310, 22] on icon "Modal window" at bounding box center [309, 19] width 7 height 7
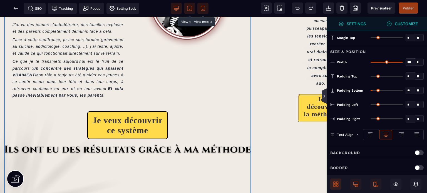
click at [324, 95] on icon at bounding box center [324, 96] width 4 height 4
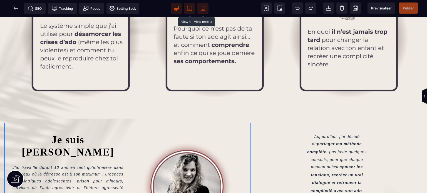
scroll to position [235, 0]
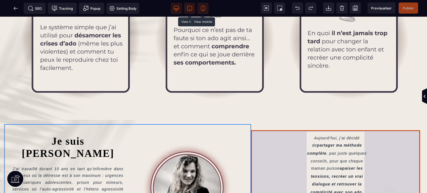
click at [300, 154] on text "Aujourd’hui, j’ai décidé de partager ma méthode complète , pas juste quelques c…" at bounding box center [337, 165] width 172 height 65
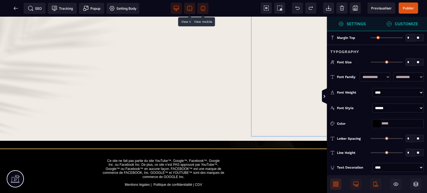
scroll to position [555, 0]
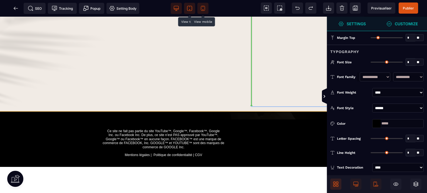
drag, startPoint x: 235, startPoint y: 180, endPoint x: 136, endPoint y: 92, distance: 132.7
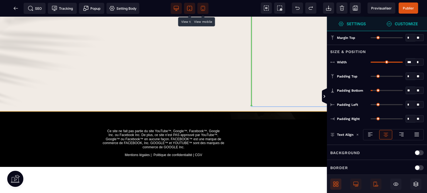
drag, startPoint x: 300, startPoint y: 68, endPoint x: 223, endPoint y: 104, distance: 84.4
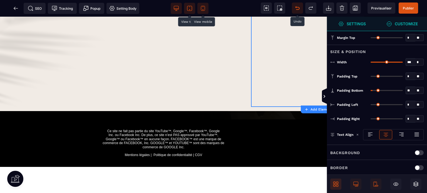
click at [298, 9] on icon at bounding box center [298, 8] width 6 height 6
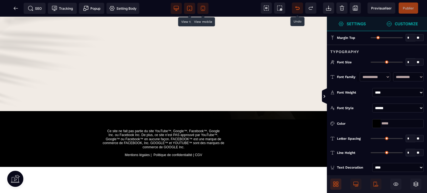
click at [298, 9] on icon at bounding box center [298, 8] width 6 height 6
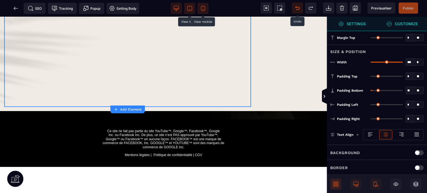
click at [298, 9] on icon at bounding box center [298, 8] width 6 height 6
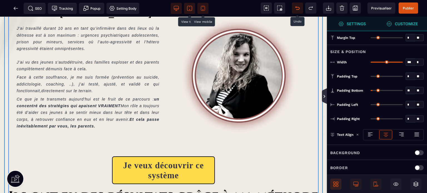
click at [322, 97] on icon at bounding box center [324, 96] width 4 height 4
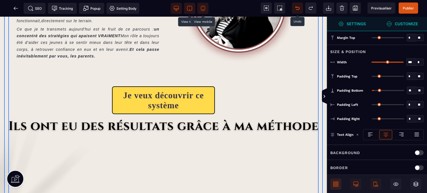
scroll to position [305, 0]
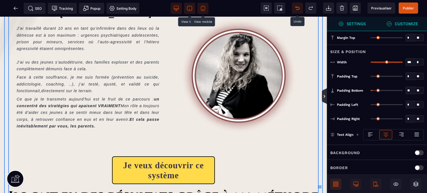
click at [325, 92] on icon at bounding box center [324, 96] width 5 height 16
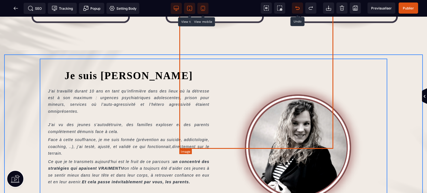
scroll to position [375, 0]
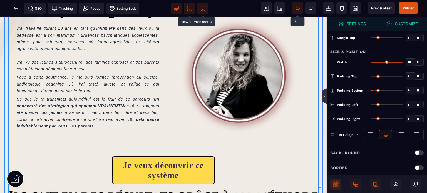
click at [326, 97] on icon at bounding box center [324, 96] width 4 height 4
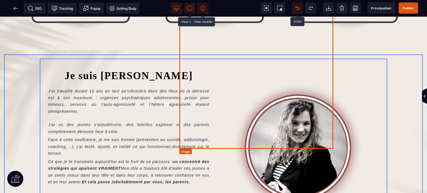
scroll to position [375, 0]
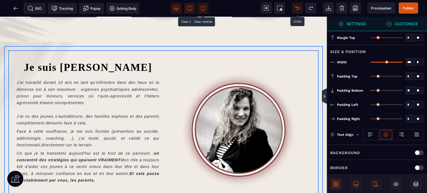
click at [323, 94] on icon at bounding box center [324, 96] width 4 height 4
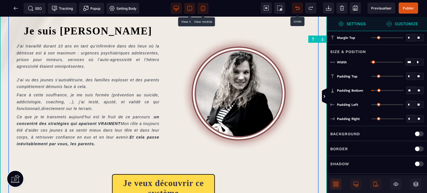
scroll to position [250, 0]
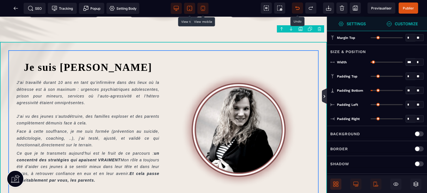
click at [323, 97] on icon at bounding box center [324, 96] width 4 height 4
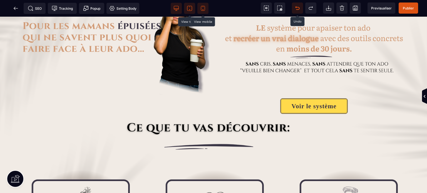
scroll to position [21, 0]
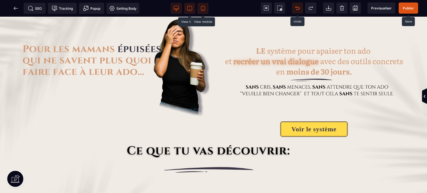
click at [412, 7] on span "Publier" at bounding box center [408, 8] width 11 height 4
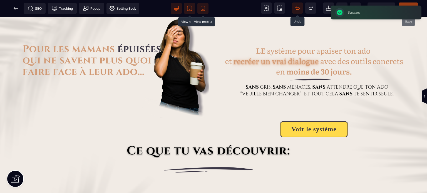
click at [383, 6] on div "Succès ×" at bounding box center [376, 13] width 91 height 14
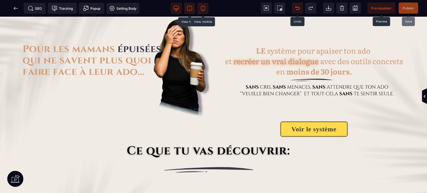
click at [383, 6] on span "Previsualiser" at bounding box center [381, 8] width 21 height 4
click at [16, 6] on icon at bounding box center [16, 9] width 6 height 6
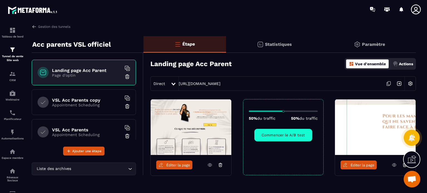
click at [76, 98] on h6 "VSL Acc Parents copy" at bounding box center [86, 100] width 69 height 5
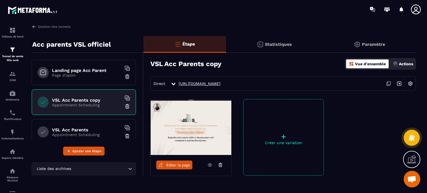
click at [197, 85] on link "[URL][DOMAIN_NAME]" at bounding box center [200, 83] width 42 height 4
click at [187, 167] on span "Éditer la page" at bounding box center [178, 165] width 24 height 4
